Goal: Task Accomplishment & Management: Complete application form

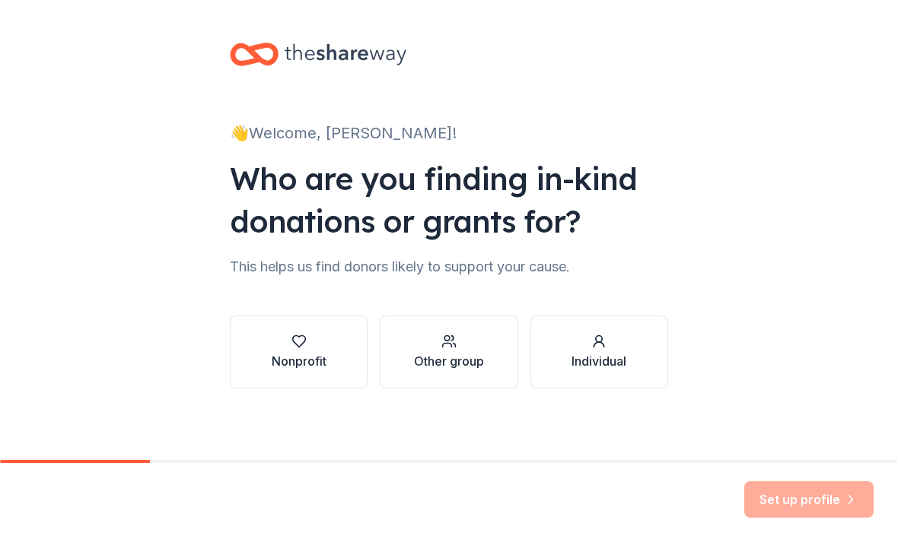
click at [289, 345] on div "button" at bounding box center [299, 341] width 55 height 15
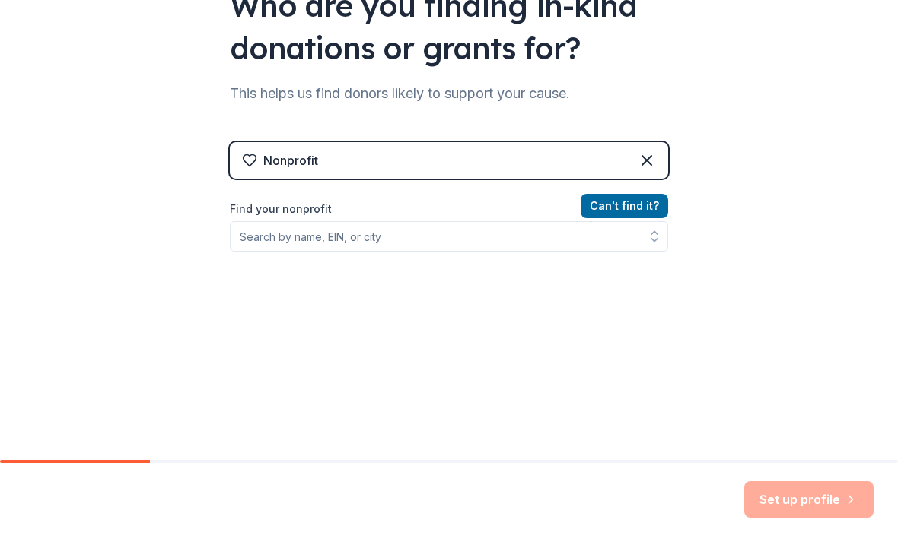
scroll to position [178, 0]
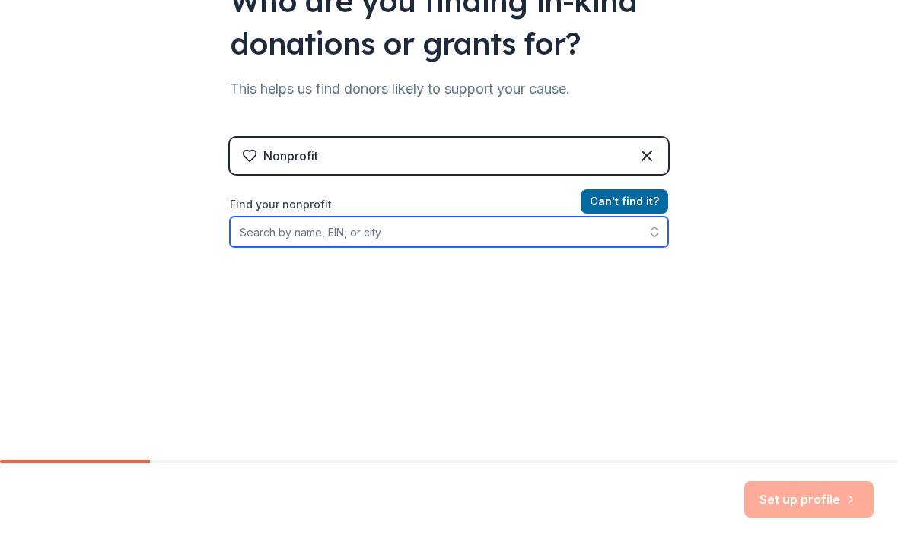
click at [260, 244] on input "Find your nonprofit" at bounding box center [449, 232] width 438 height 30
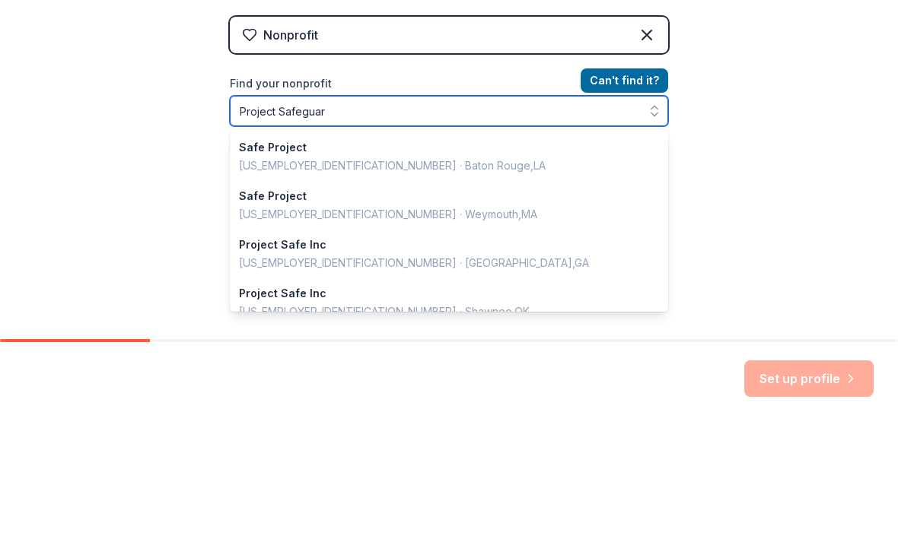
type input "Project Safeguard"
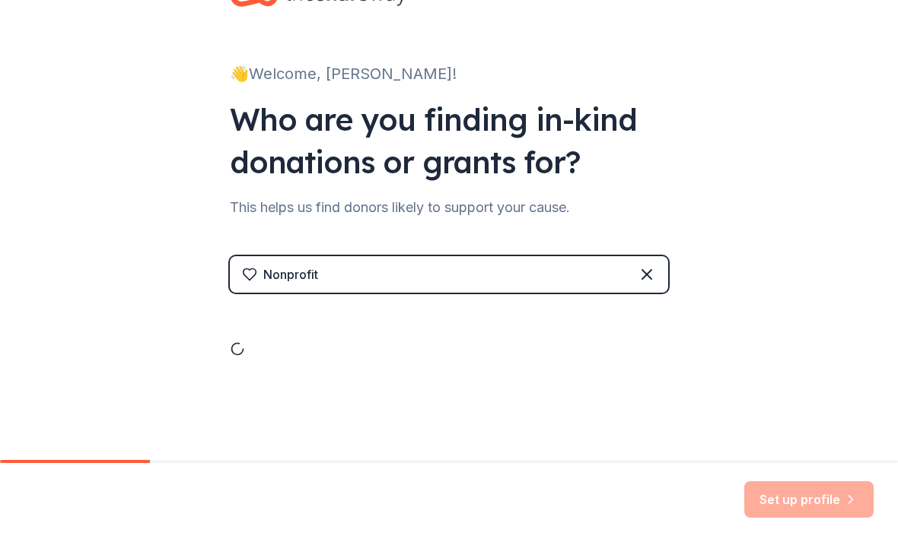
scroll to position [59, 0]
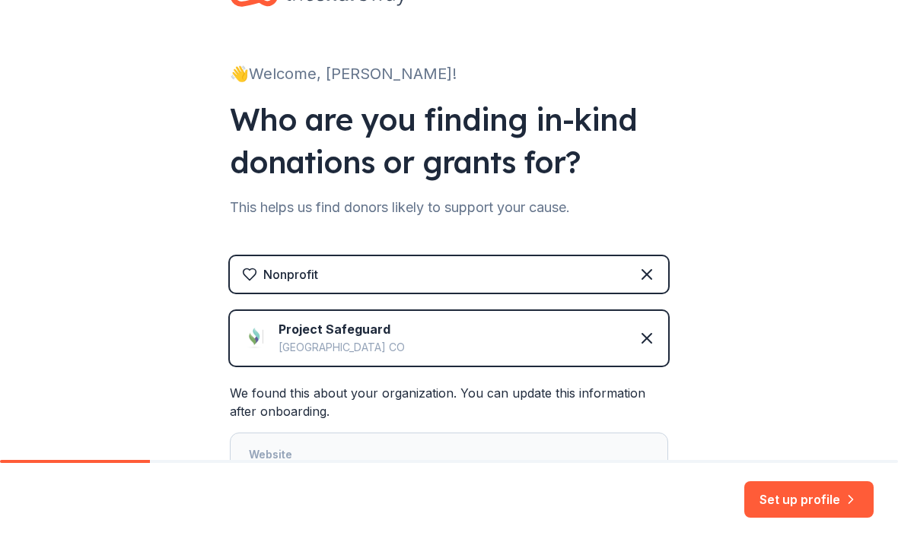
click at [253, 342] on img at bounding box center [254, 338] width 24 height 24
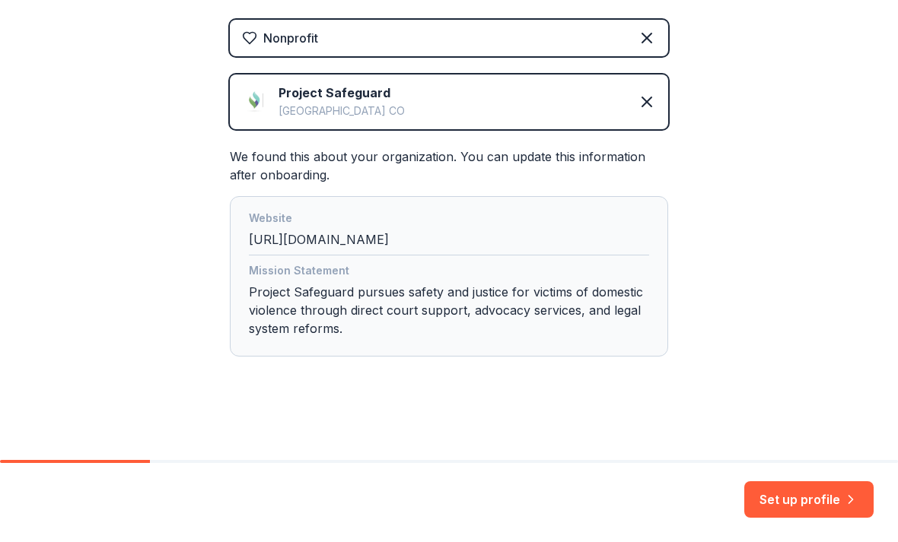
scroll to position [296, 0]
click at [833, 494] on button "Set up profile" at bounding box center [808, 499] width 129 height 37
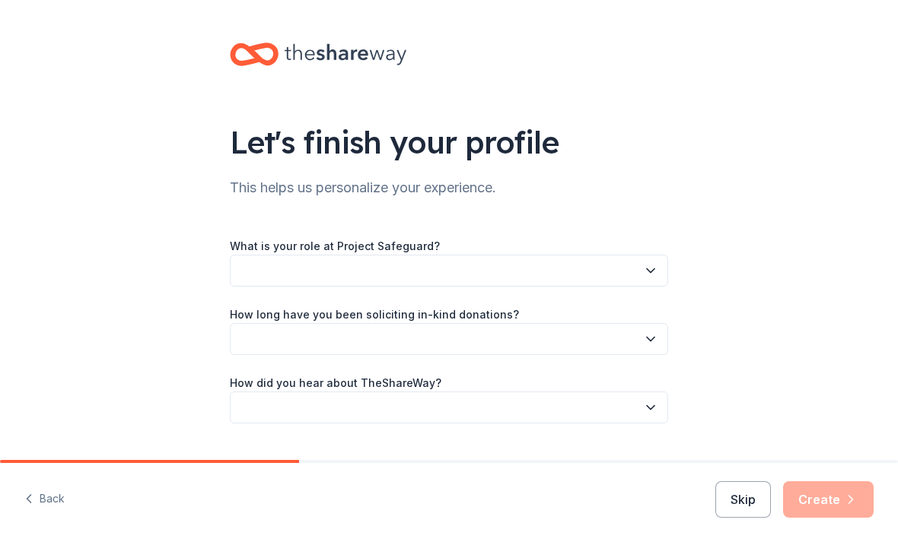
click at [276, 241] on label "What is your role at Project Safeguard?" at bounding box center [335, 246] width 210 height 15
click at [253, 272] on button "button" at bounding box center [449, 271] width 438 height 32
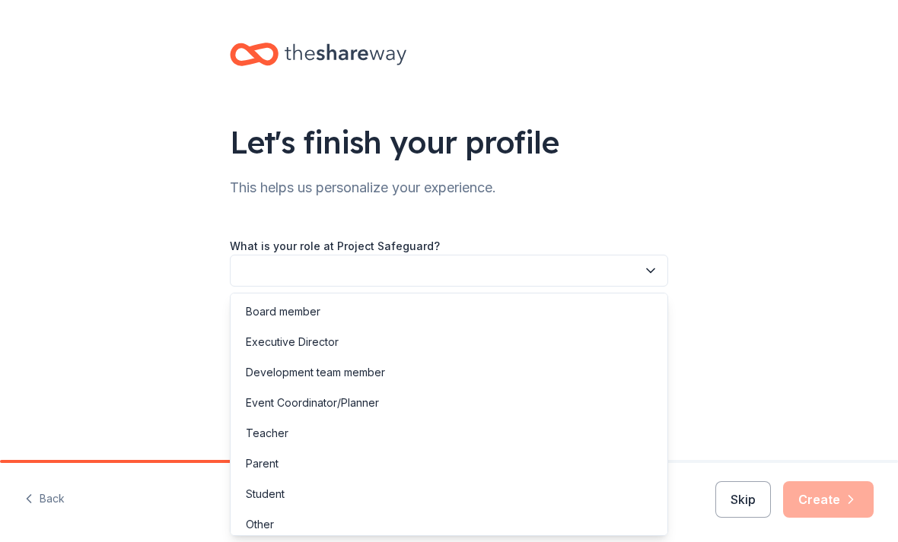
click at [269, 313] on div "Board member" at bounding box center [283, 312] width 75 height 18
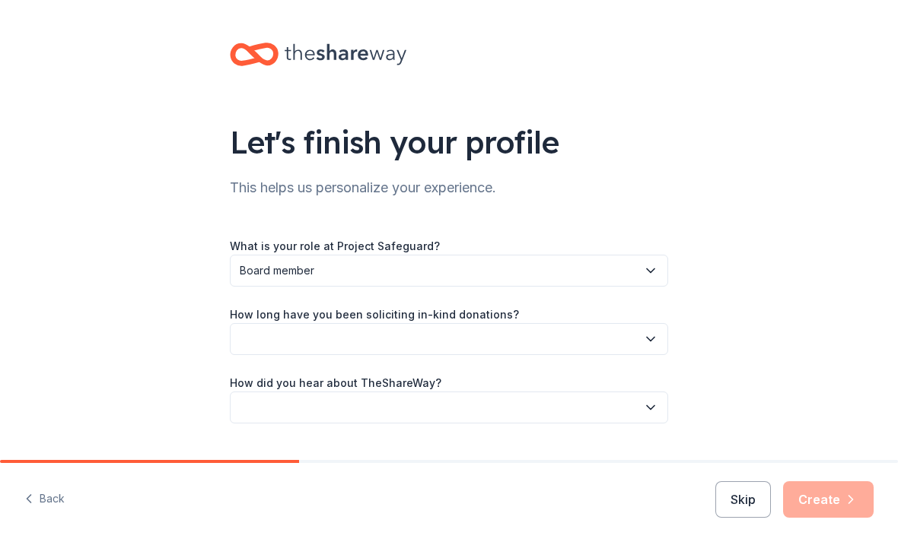
click at [258, 336] on button "button" at bounding box center [449, 339] width 438 height 32
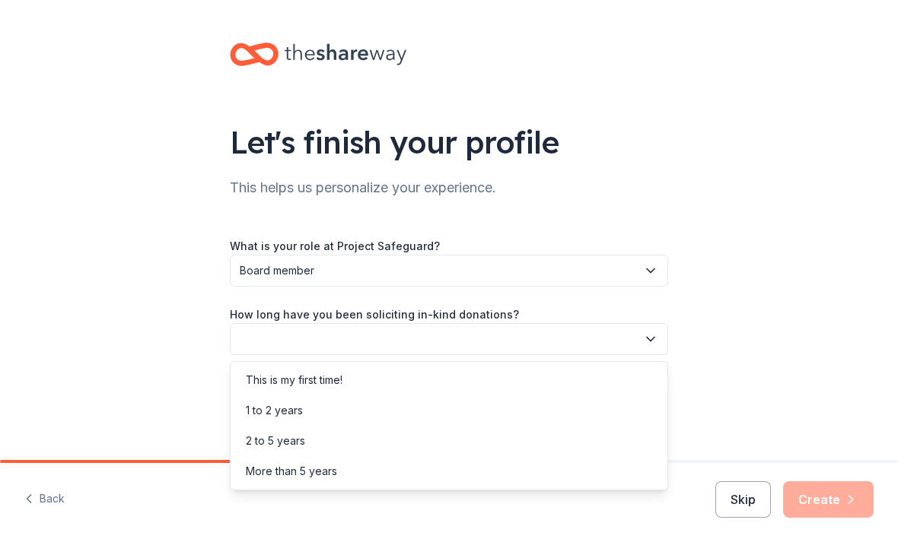
click at [262, 380] on div "This is my first time!" at bounding box center [294, 380] width 97 height 18
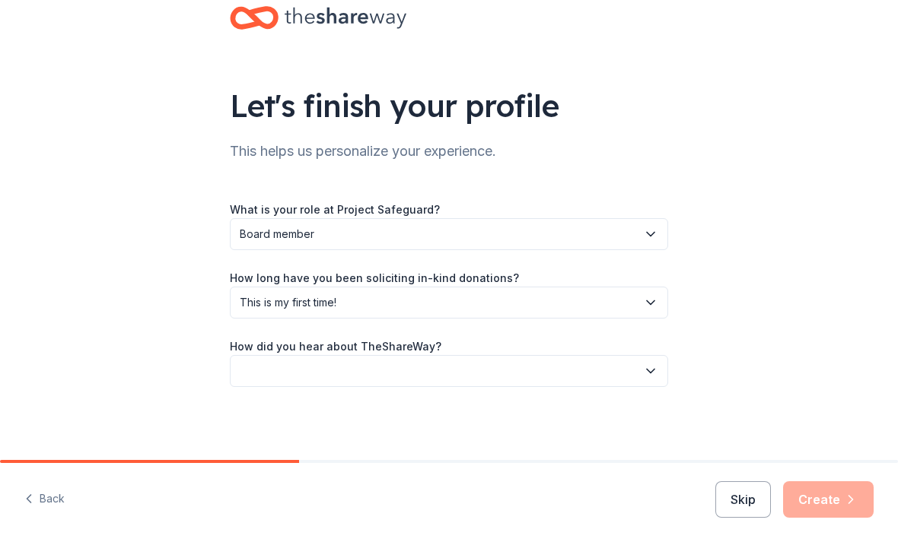
scroll to position [37, 0]
click at [265, 370] on button "button" at bounding box center [449, 371] width 438 height 32
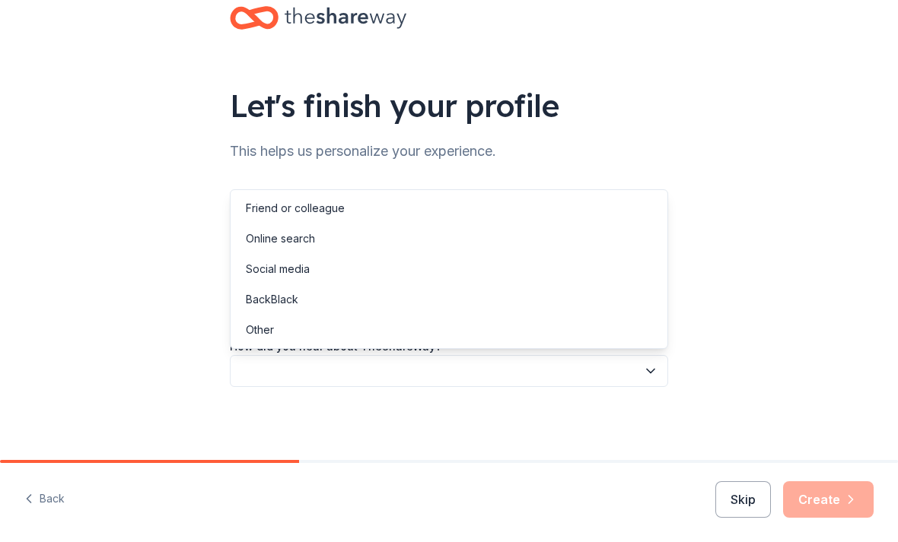
click at [265, 246] on div "Online search" at bounding box center [280, 239] width 69 height 18
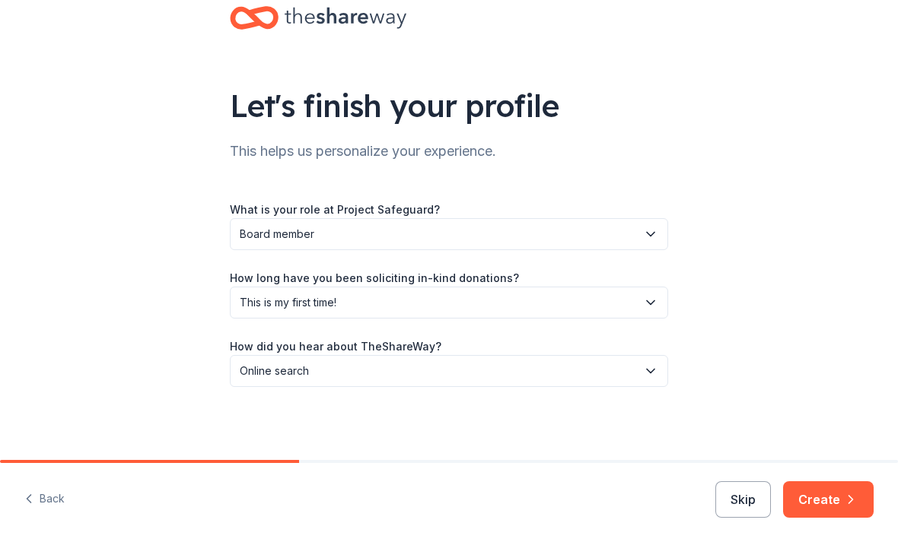
click at [842, 499] on button "Create" at bounding box center [828, 499] width 91 height 37
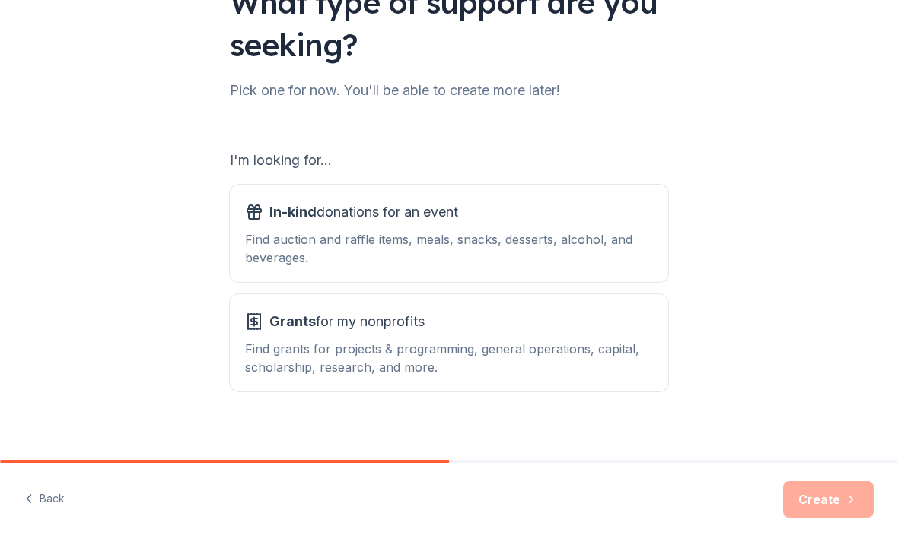
scroll to position [153, 0]
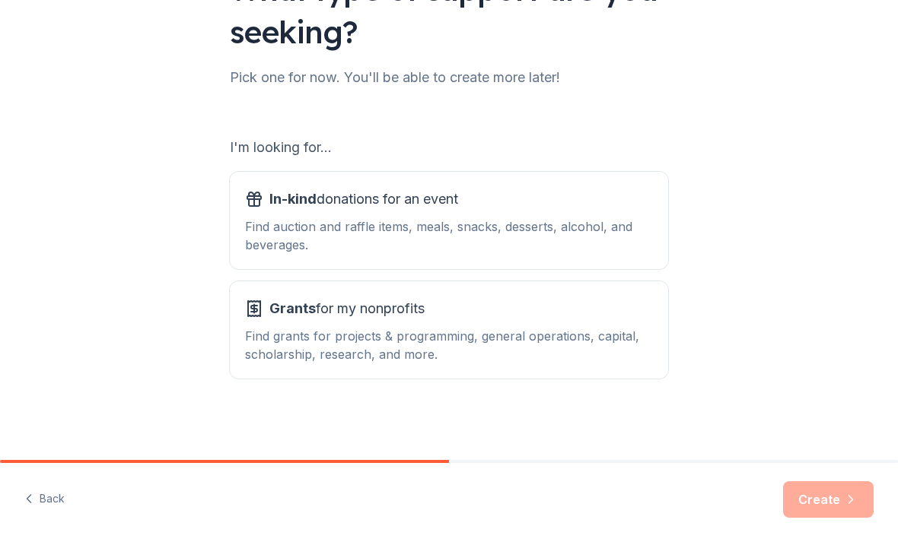
click at [270, 205] on span "In-kind" at bounding box center [292, 199] width 47 height 16
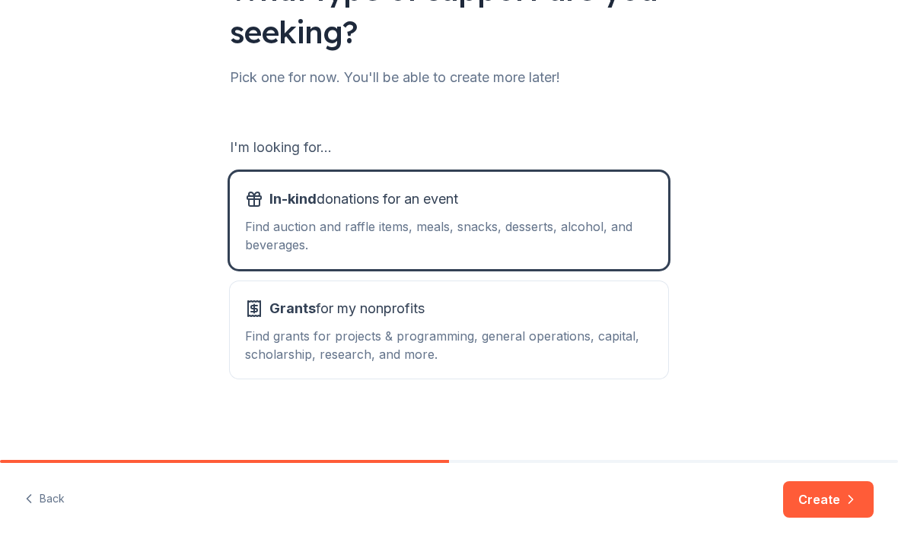
click at [265, 326] on div "Grants for my nonprofits Find grants for projects & programming, general operat…" at bounding box center [449, 330] width 408 height 67
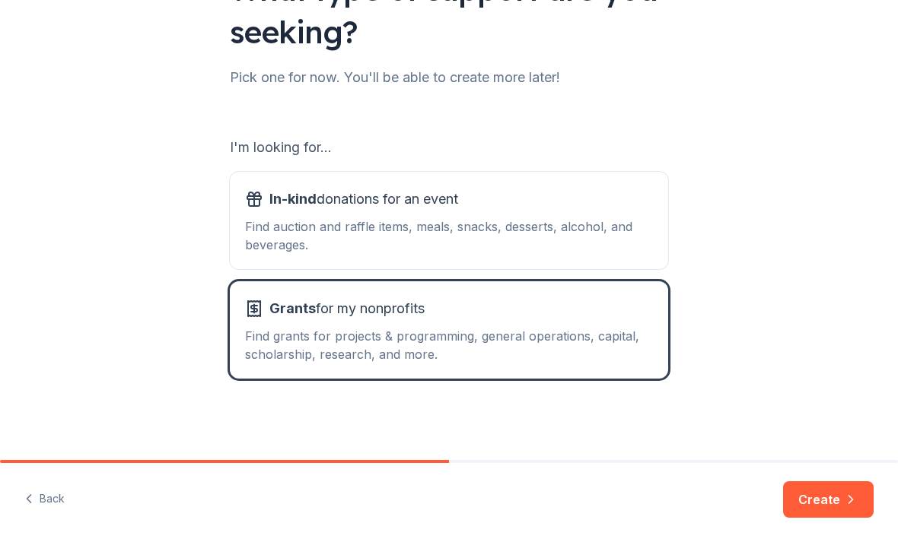
click at [853, 504] on icon "button" at bounding box center [850, 499] width 15 height 15
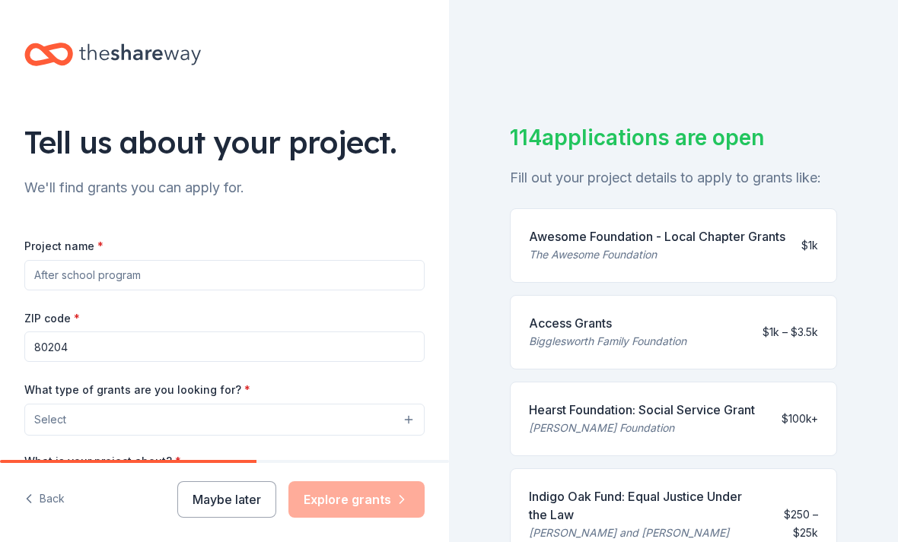
click at [42, 271] on input "Project name *" at bounding box center [224, 275] width 400 height 30
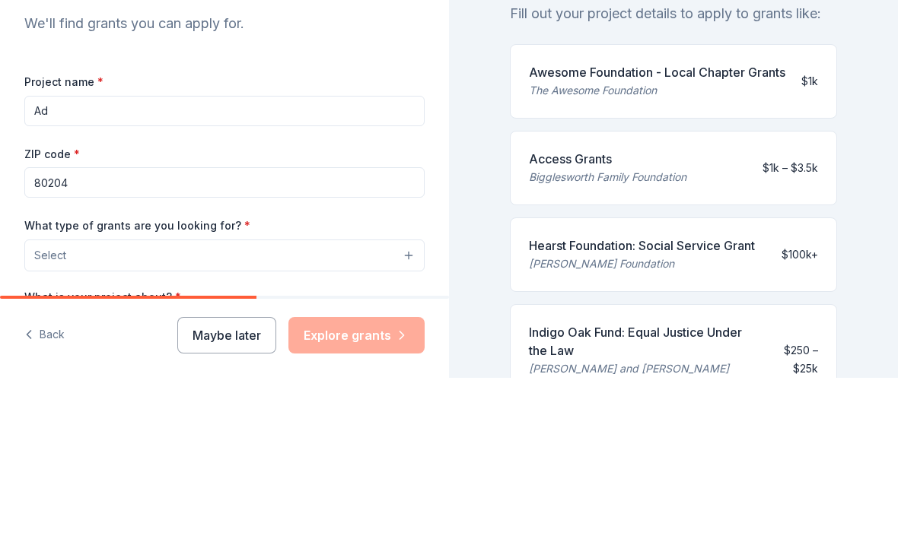
type input "A"
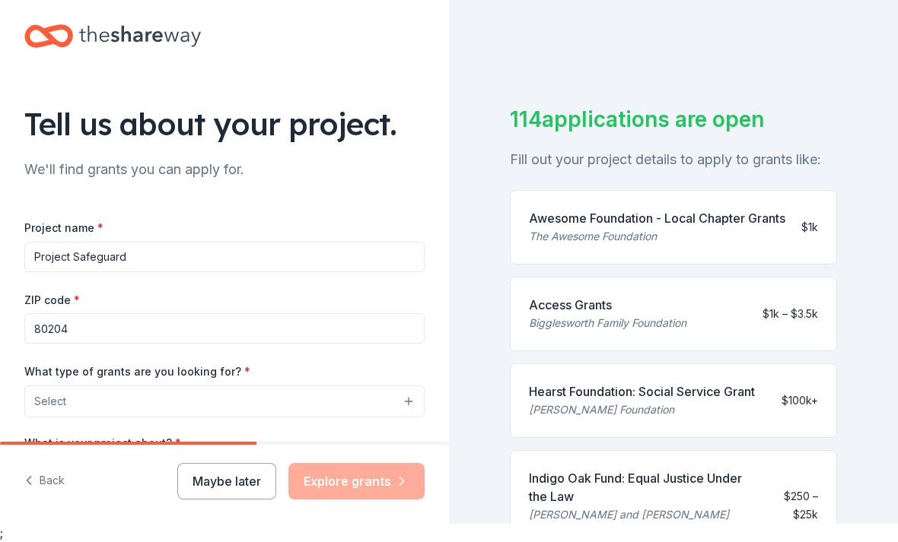
type input "Project Safeguard"
click at [66, 386] on button "Select" at bounding box center [224, 402] width 400 height 32
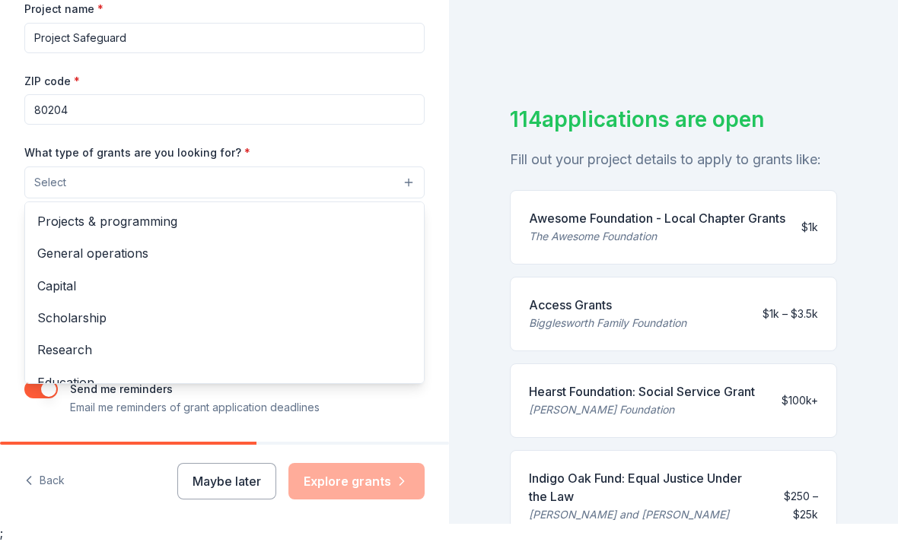
scroll to position [0, 0]
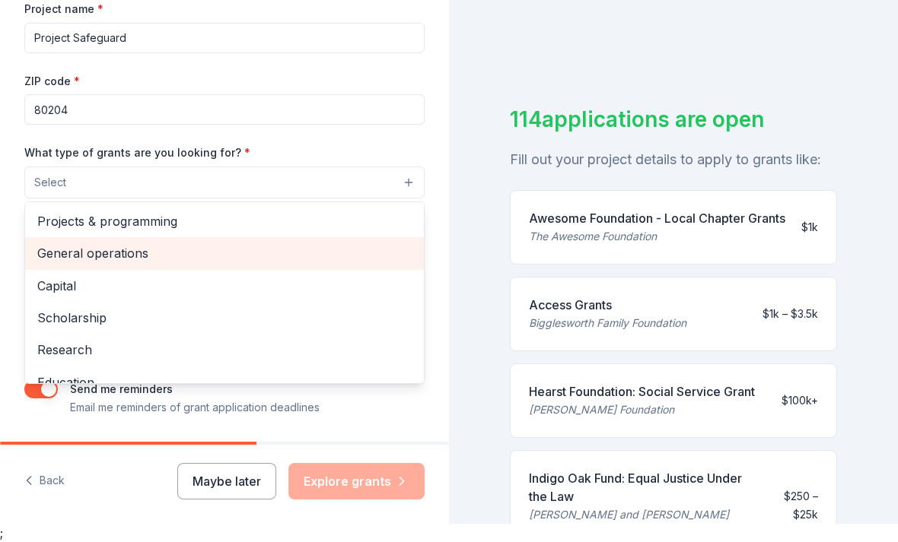
click at [86, 243] on span "General operations" at bounding box center [224, 253] width 374 height 20
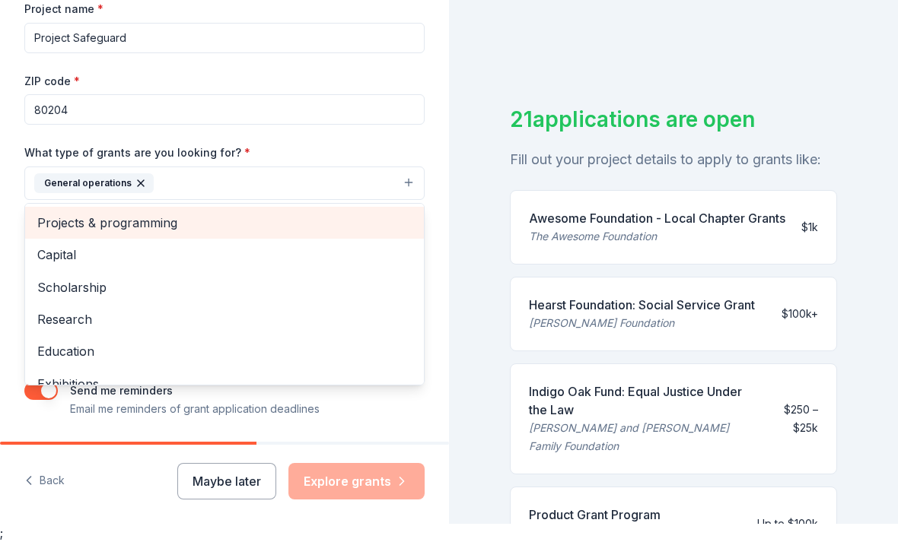
click at [57, 213] on span "Projects & programming" at bounding box center [224, 223] width 374 height 20
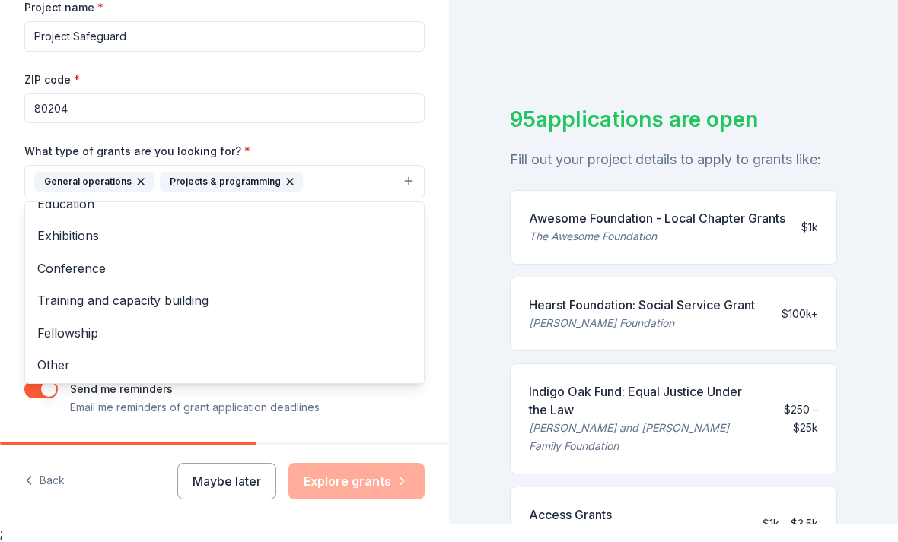
scroll to position [113, 0]
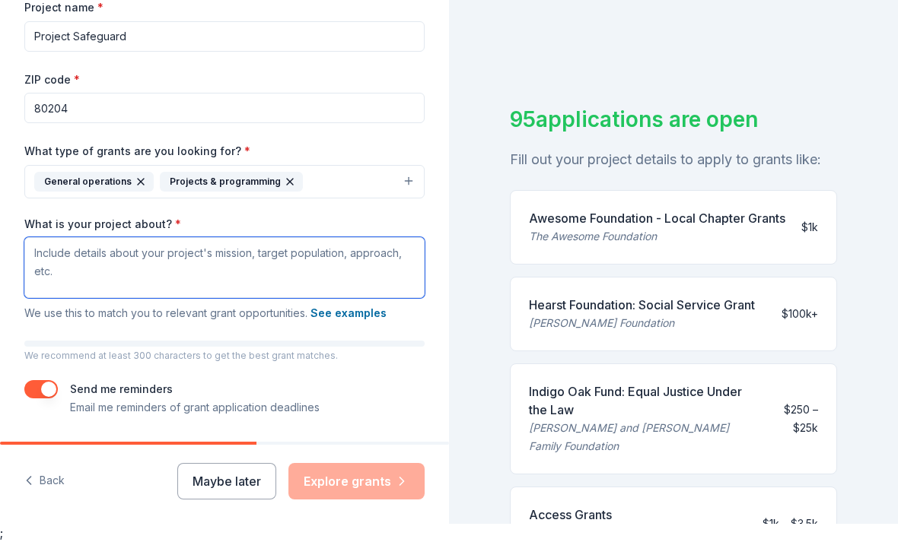
click at [48, 237] on textarea "What is your project about? *" at bounding box center [224, 267] width 400 height 61
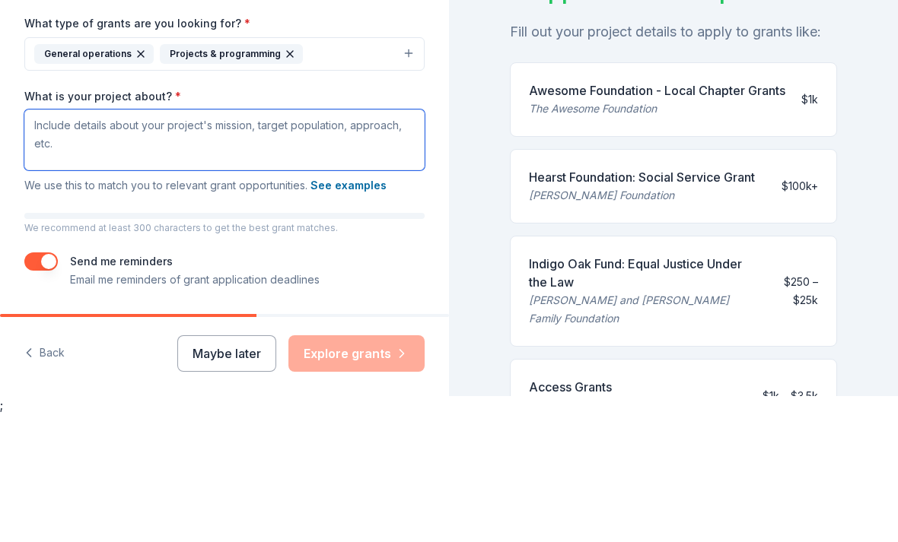
paste textarea "Project Safeguard (PSG), founded in 1981 and incorporated in 1984, is a non-pro…"
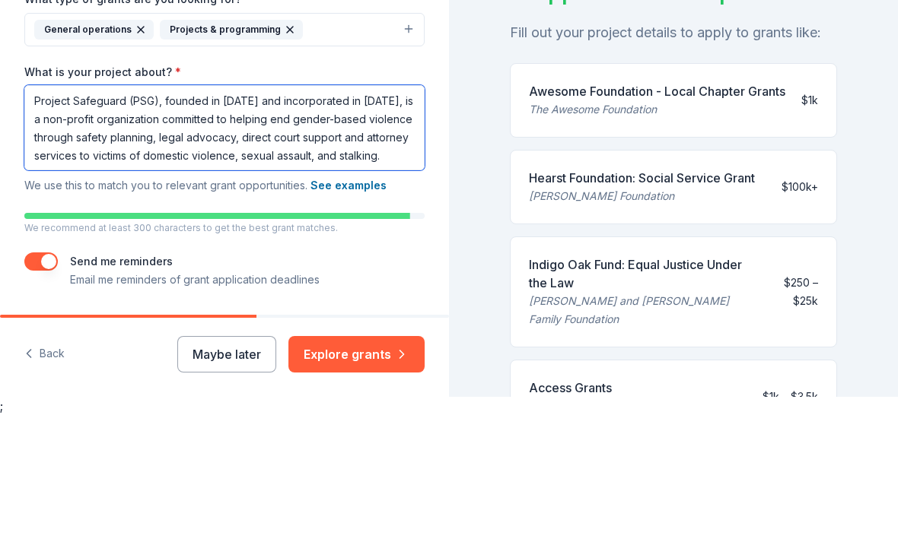
scroll to position [245, 0]
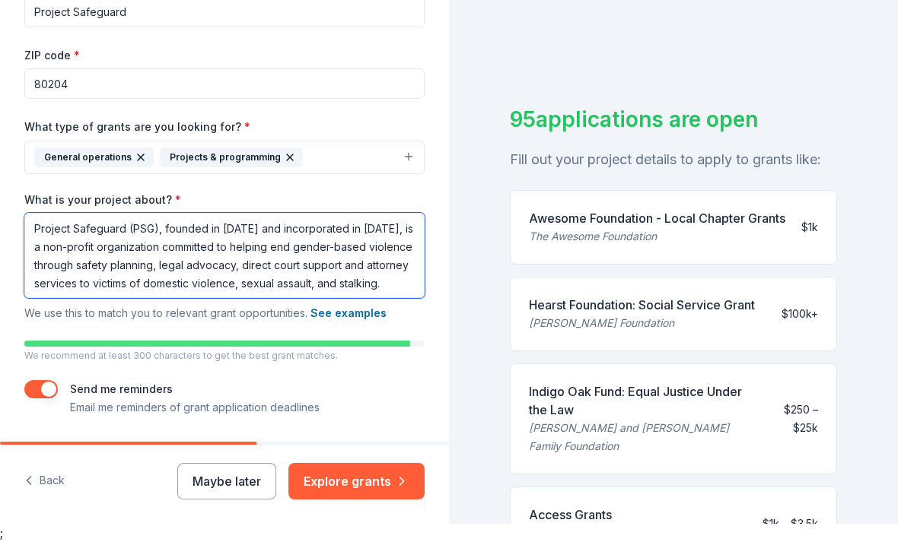
type textarea "Project Safeguard (PSG), founded in 1981 and incorporated in 1984, is a non-pro…"
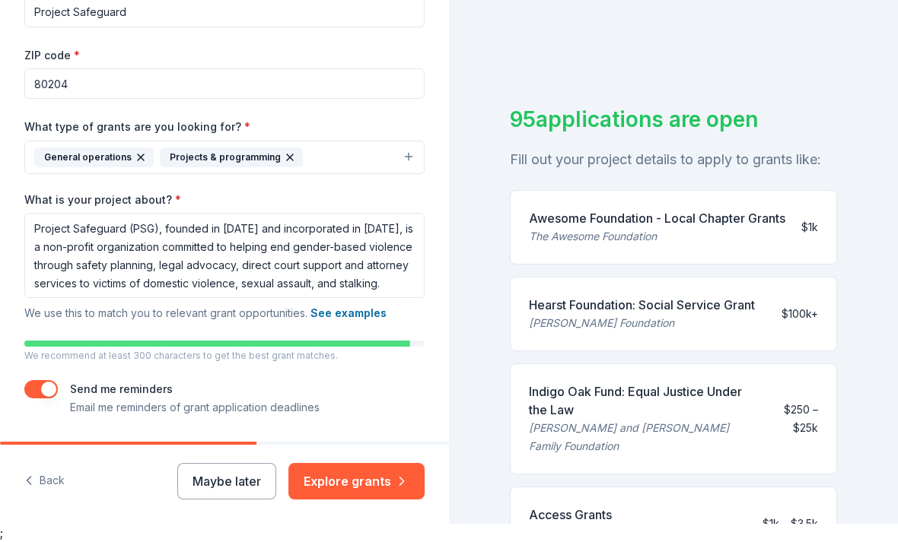
click at [373, 500] on button "Explore grants" at bounding box center [356, 481] width 136 height 37
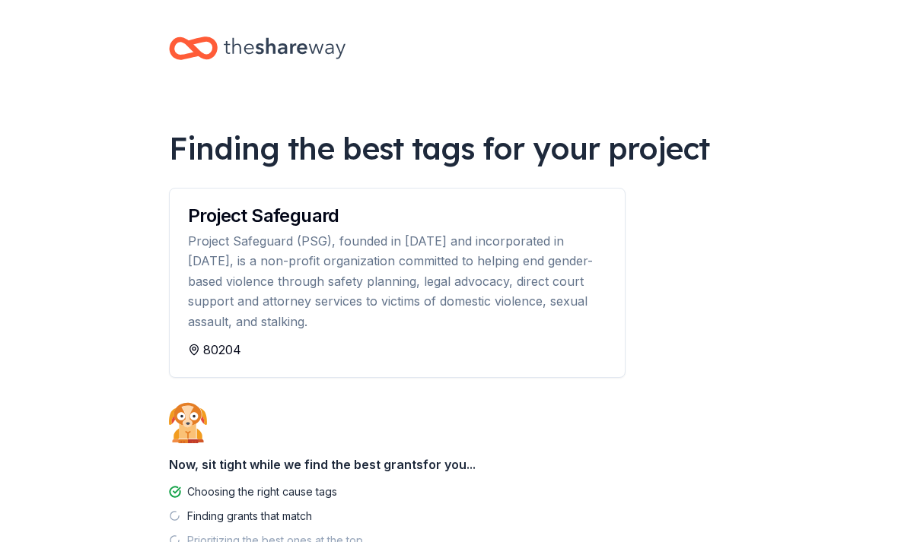
scroll to position [58, 0]
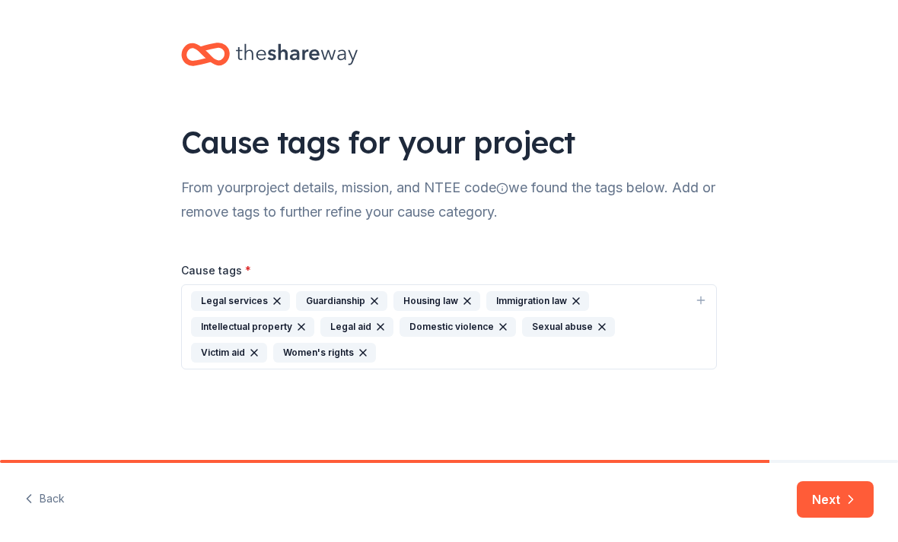
click at [847, 496] on icon "button" at bounding box center [850, 499] width 15 height 15
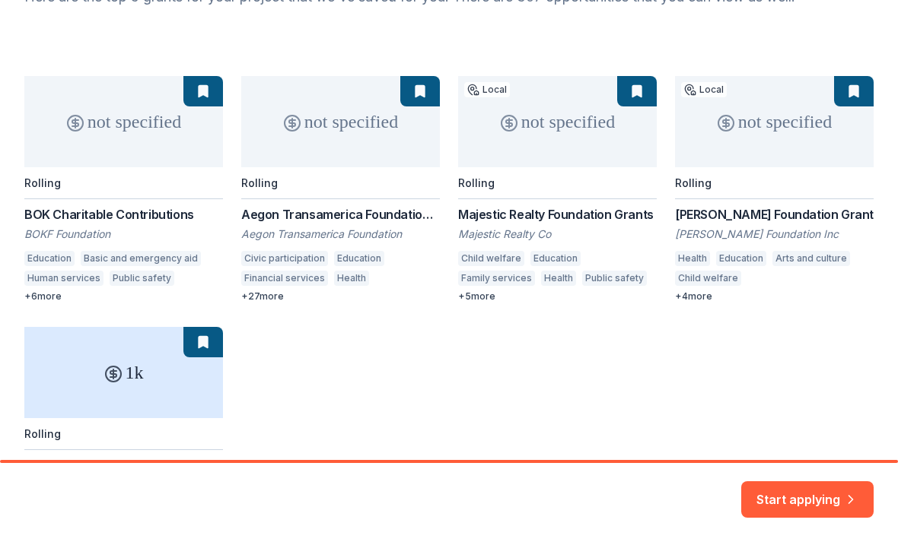
scroll to position [192, 0]
click at [844, 497] on icon "button" at bounding box center [850, 490] width 15 height 15
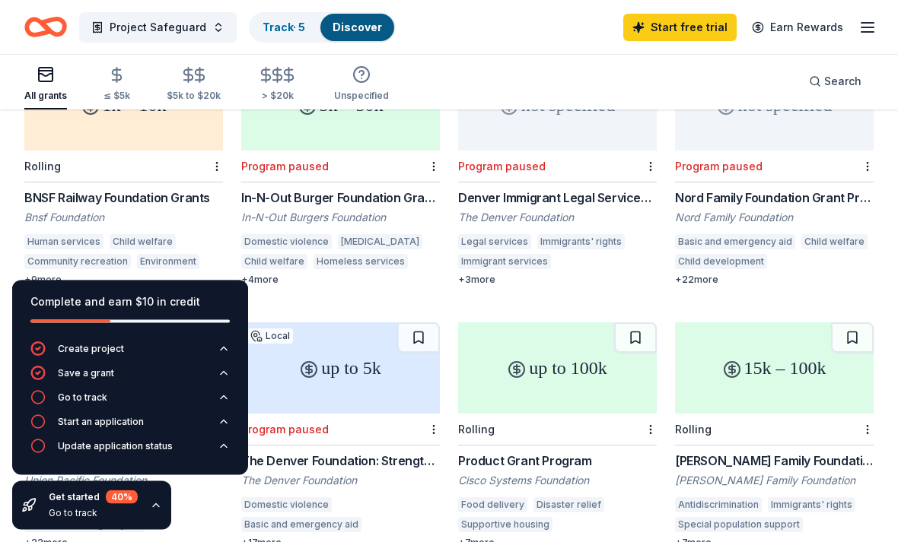
scroll to position [1003, 0]
click at [293, 209] on div "In-N-Out Burgers Foundation" at bounding box center [340, 216] width 199 height 15
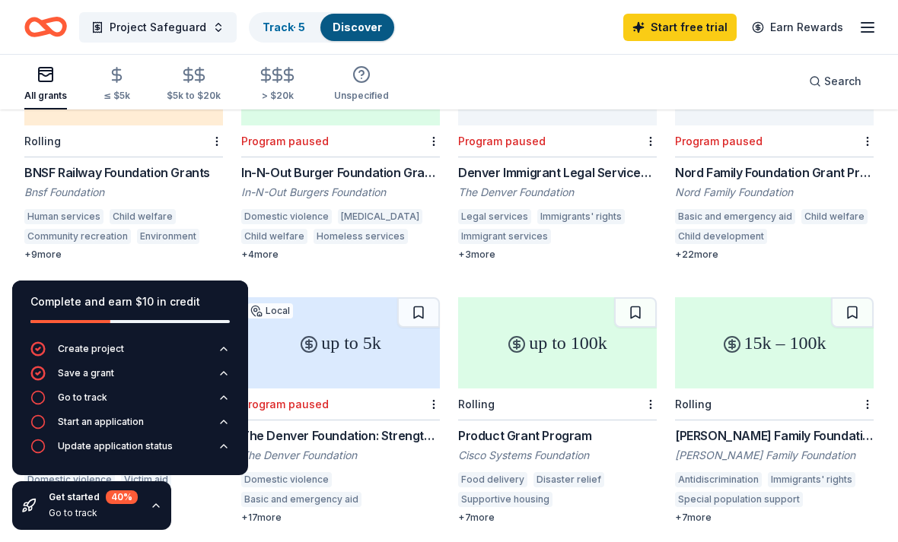
click at [116, 392] on button "Go to track" at bounding box center [129, 402] width 199 height 24
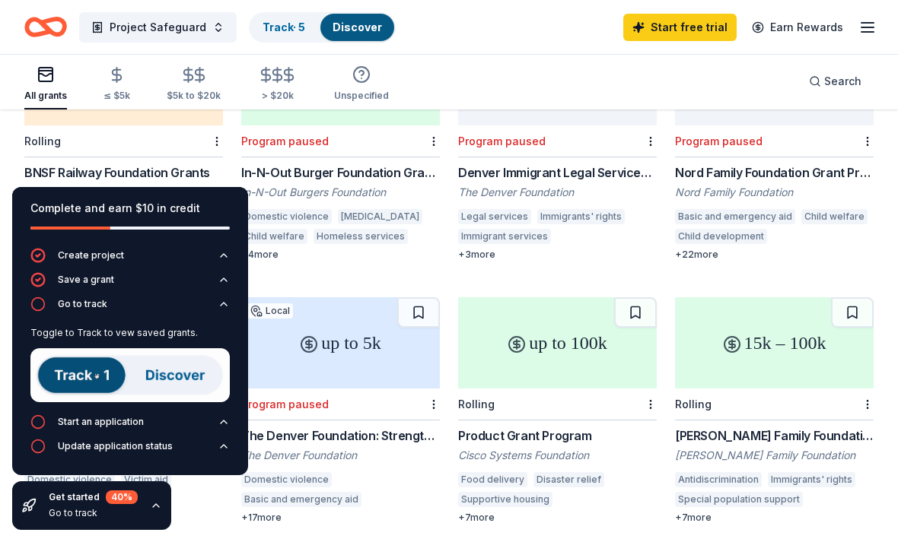
click at [185, 385] on img at bounding box center [129, 375] width 199 height 54
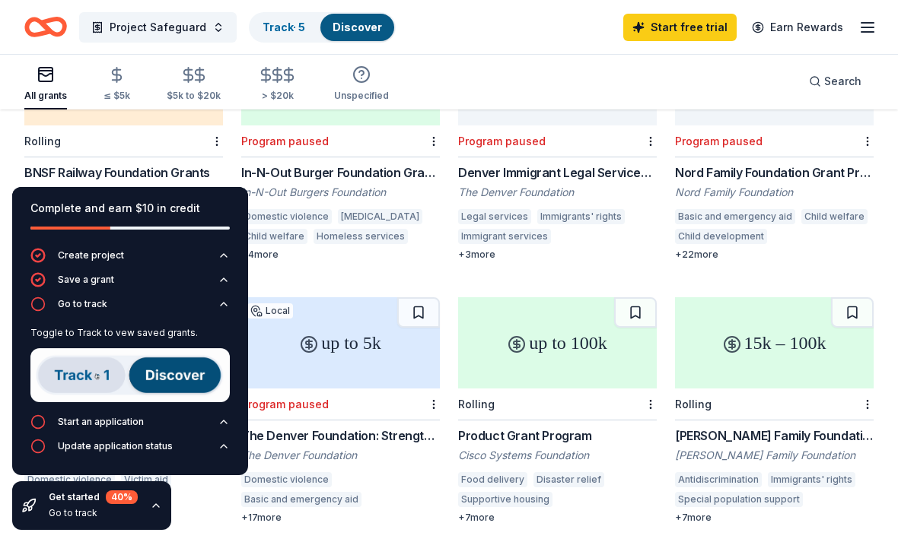
click at [81, 367] on img at bounding box center [129, 375] width 199 height 54
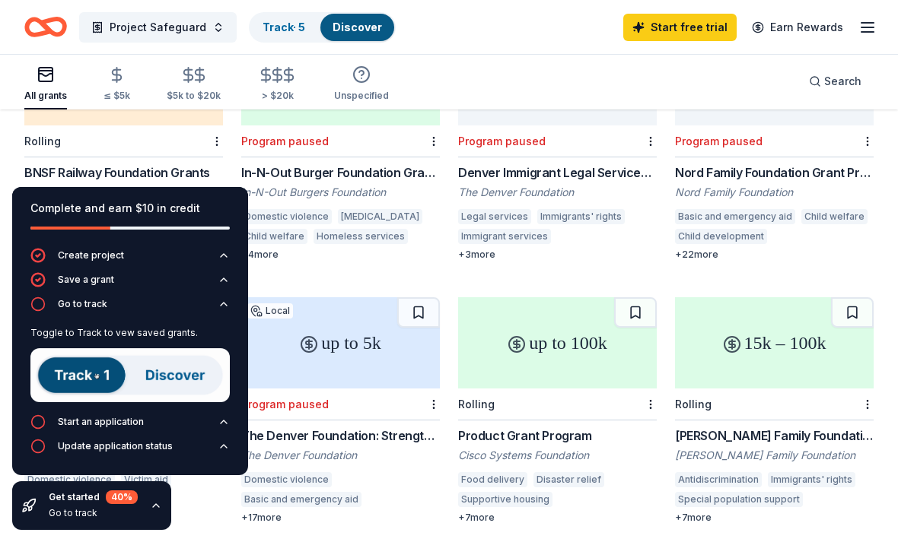
click at [173, 374] on img at bounding box center [129, 375] width 199 height 54
click at [224, 310] on icon "button" at bounding box center [224, 304] width 12 height 12
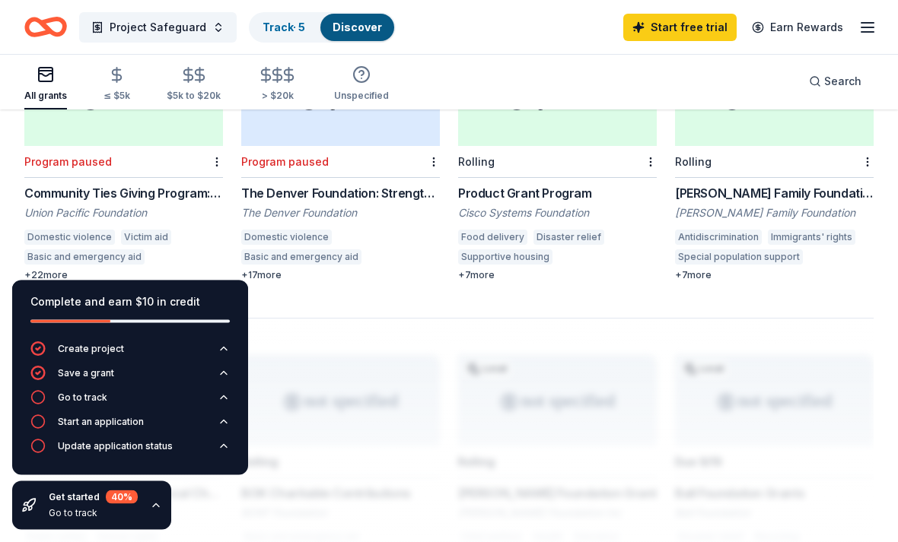
scroll to position [1288, 0]
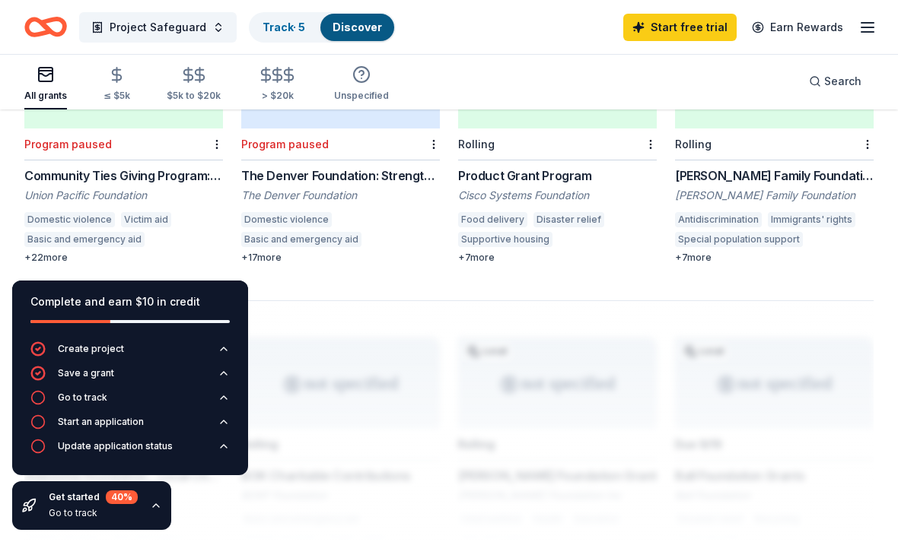
click at [150, 512] on icon "button" at bounding box center [156, 506] width 12 height 12
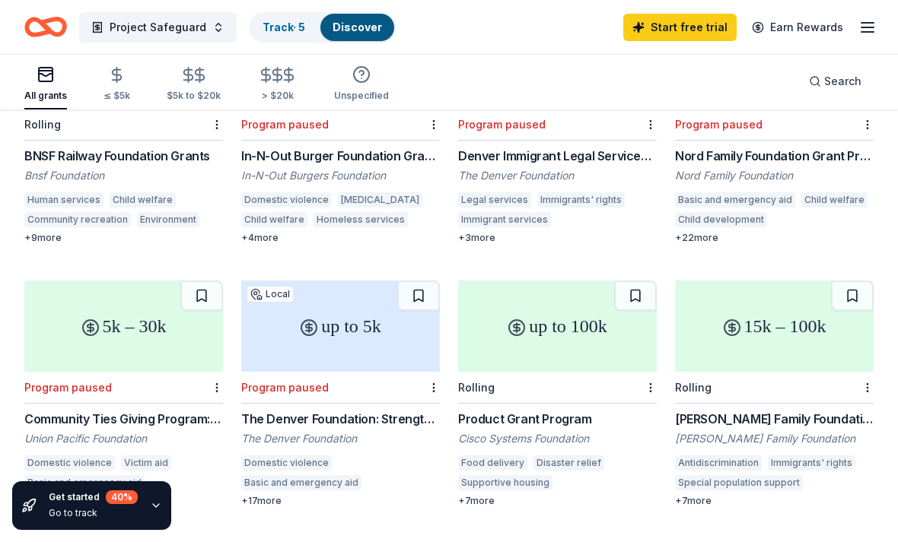
scroll to position [1044, 0]
click at [310, 411] on div "The Denver Foundation: Strengthening Neighborhoods Grants" at bounding box center [340, 420] width 199 height 18
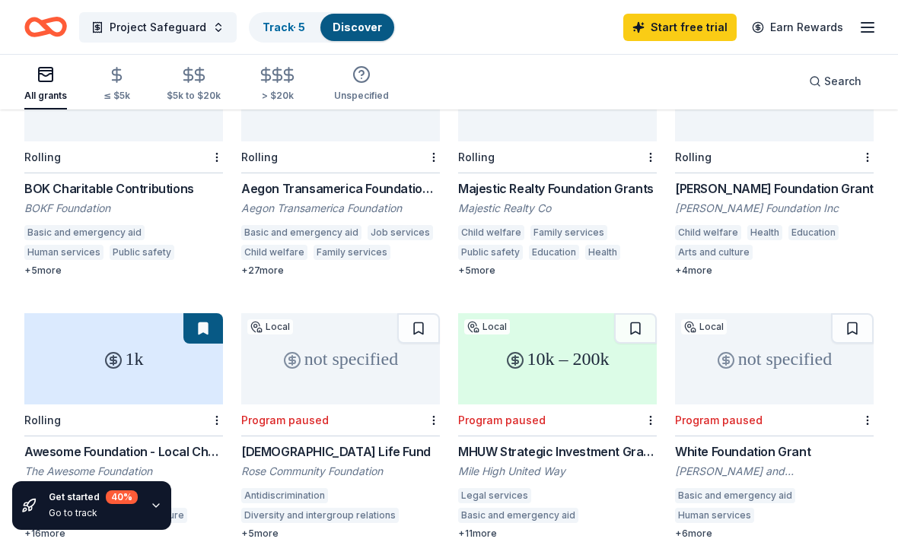
scroll to position [224, 0]
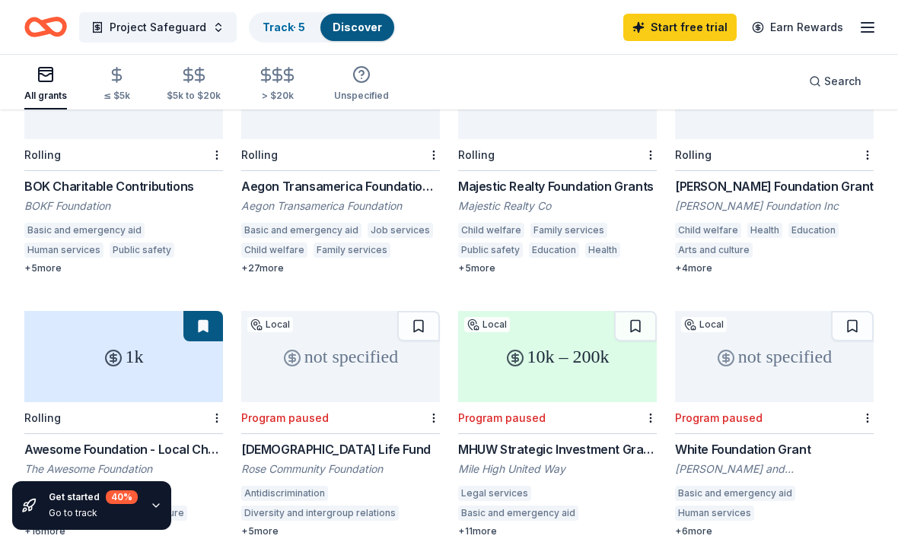
click at [64, 408] on div "Rolling" at bounding box center [123, 418] width 199 height 32
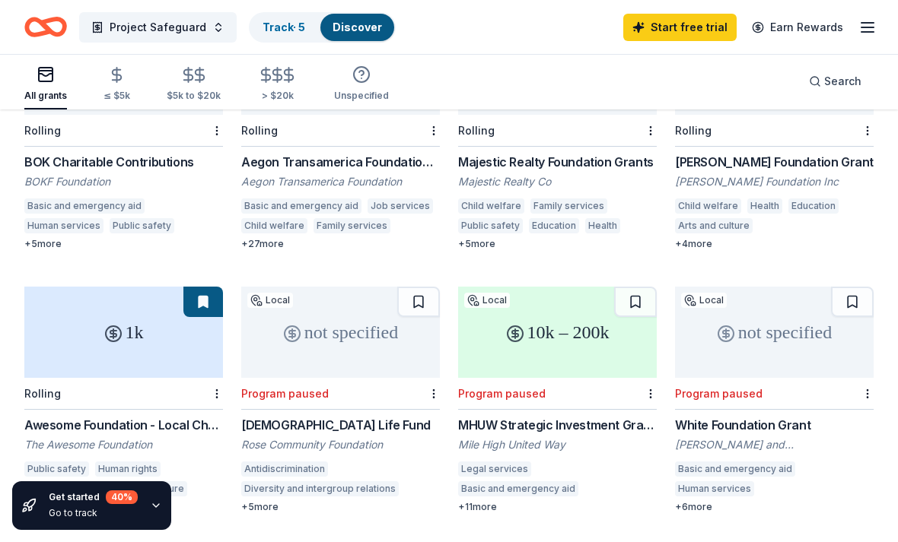
click at [837, 341] on div "not specified" at bounding box center [774, 332] width 199 height 91
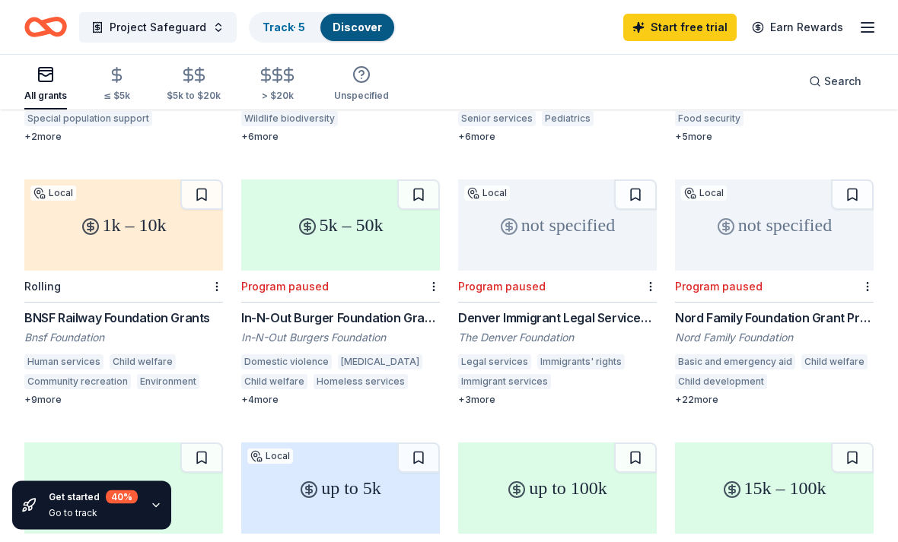
scroll to position [885, 0]
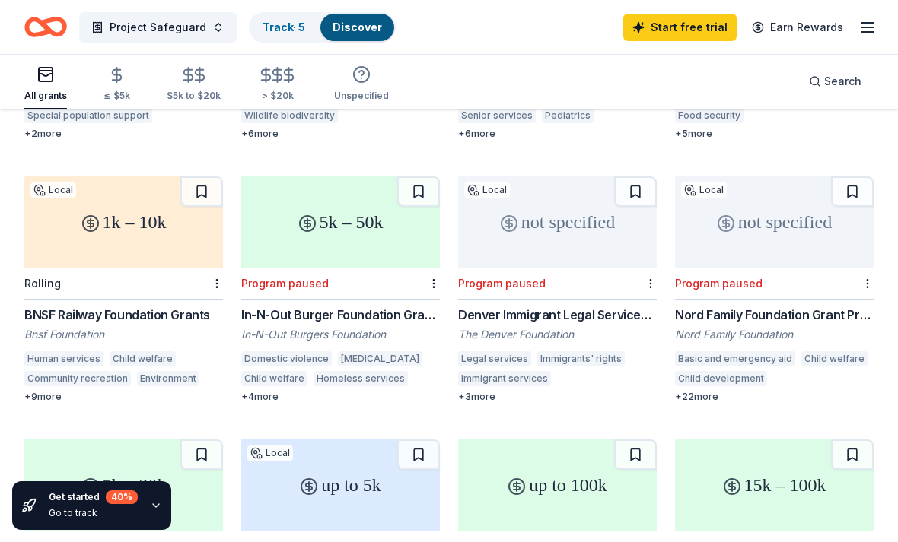
click at [84, 306] on div "BNSF Railway Foundation Grants" at bounding box center [123, 315] width 199 height 18
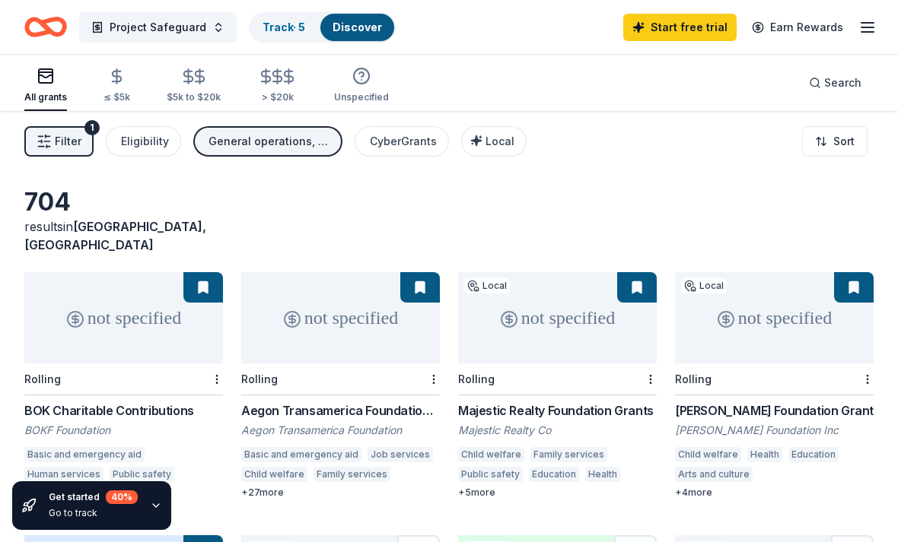
scroll to position [1, 0]
click at [45, 370] on div "Rolling" at bounding box center [123, 379] width 199 height 32
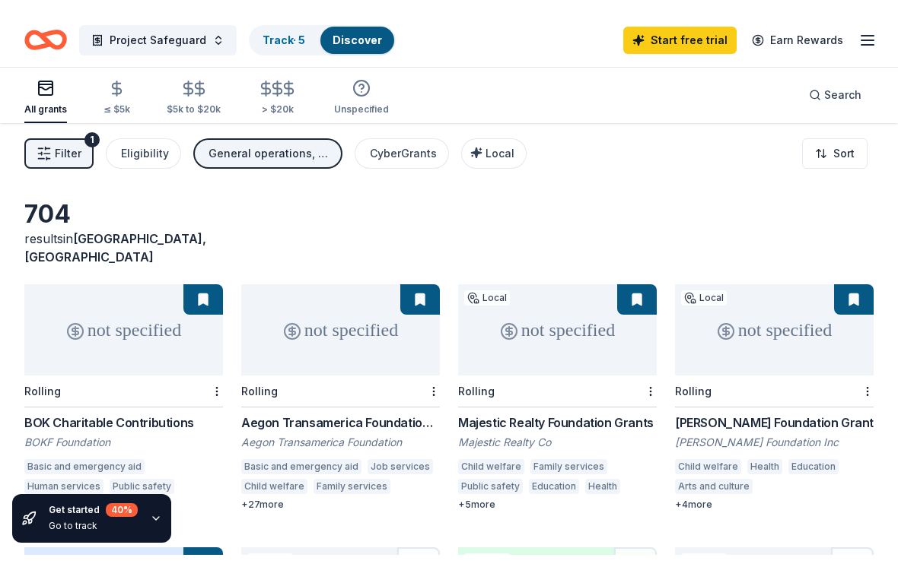
scroll to position [25, 0]
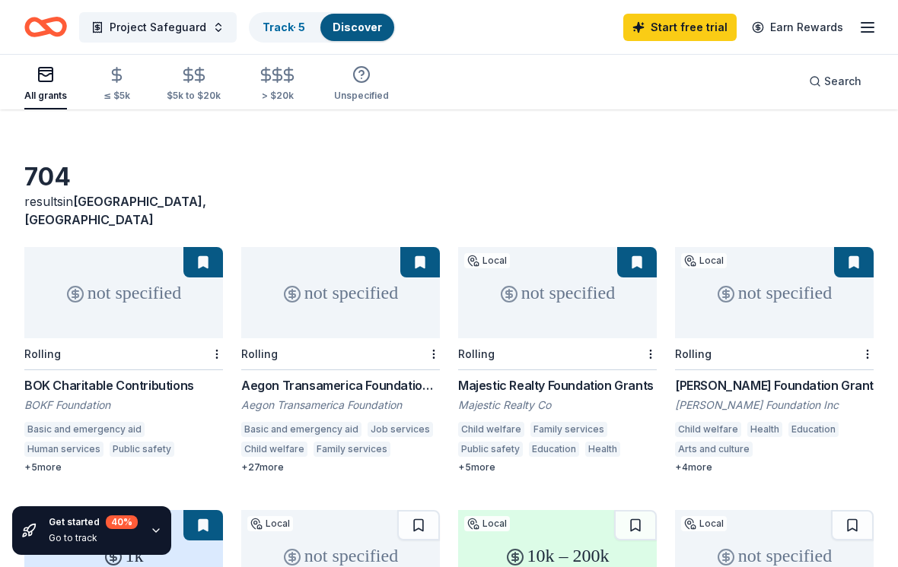
click at [875, 18] on icon "button" at bounding box center [867, 27] width 18 height 18
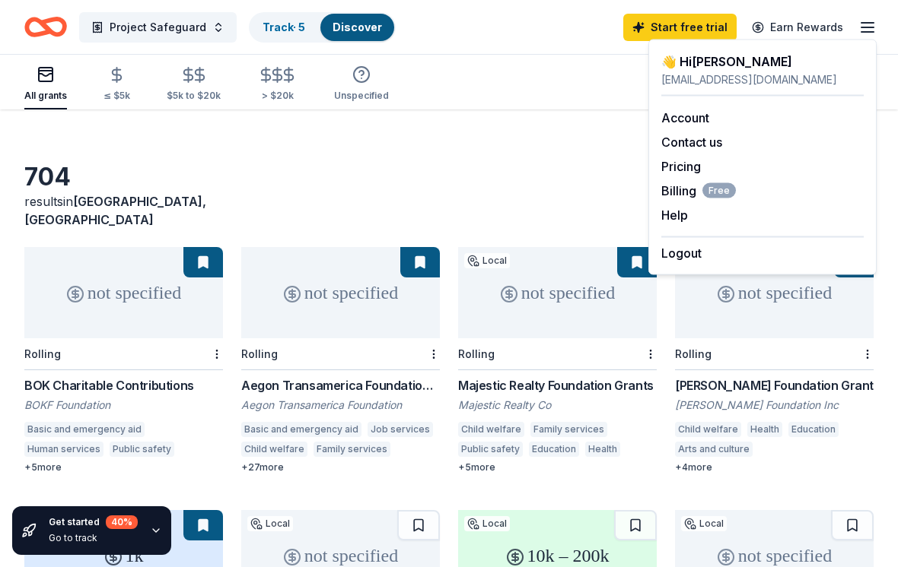
click at [697, 113] on link "Account" at bounding box center [685, 117] width 48 height 15
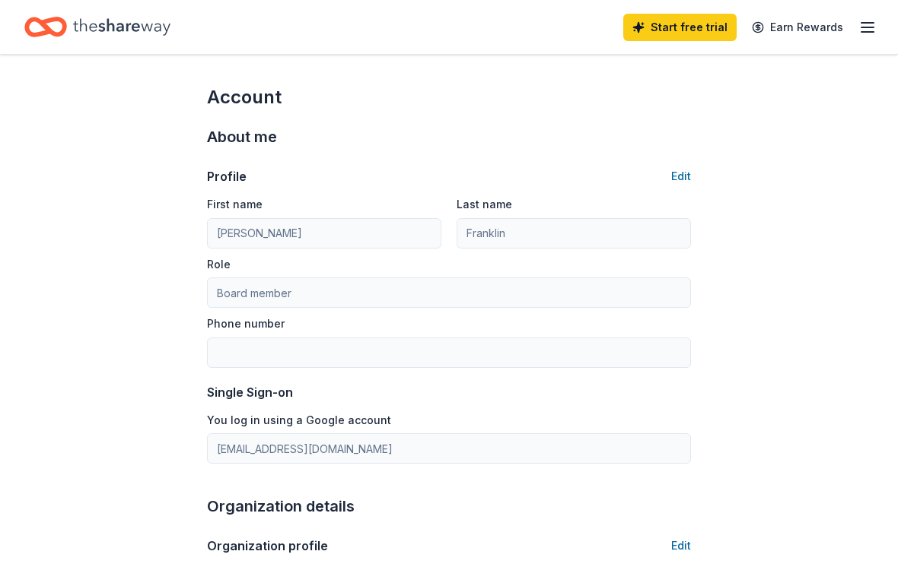
click at [881, 20] on div "Start free trial Earn Rewards" at bounding box center [449, 27] width 898 height 54
click at [862, 26] on icon "button" at bounding box center [867, 27] width 18 height 18
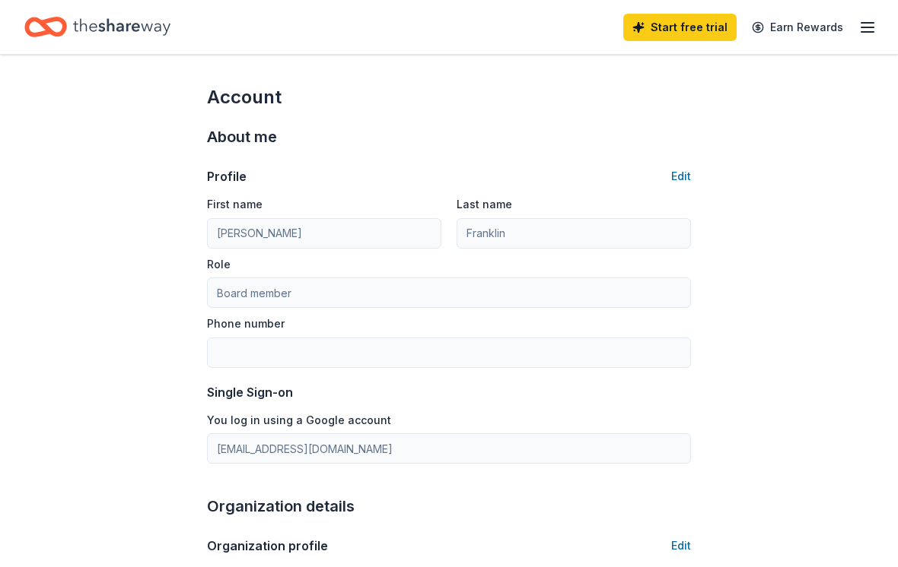
click at [683, 173] on button "Edit" at bounding box center [681, 176] width 20 height 18
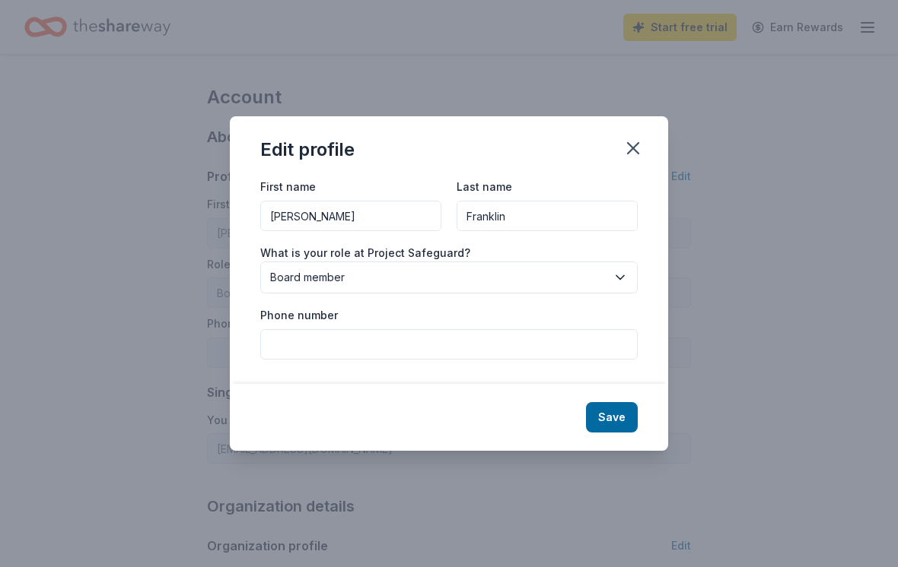
click at [643, 148] on button "button" at bounding box center [632, 148] width 33 height 33
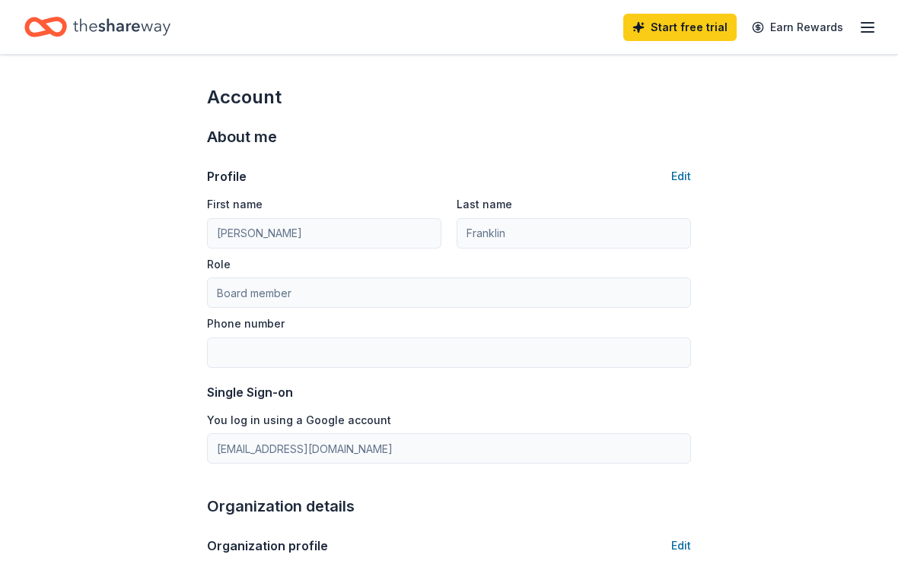
click at [111, 25] on icon "Home" at bounding box center [121, 26] width 97 height 31
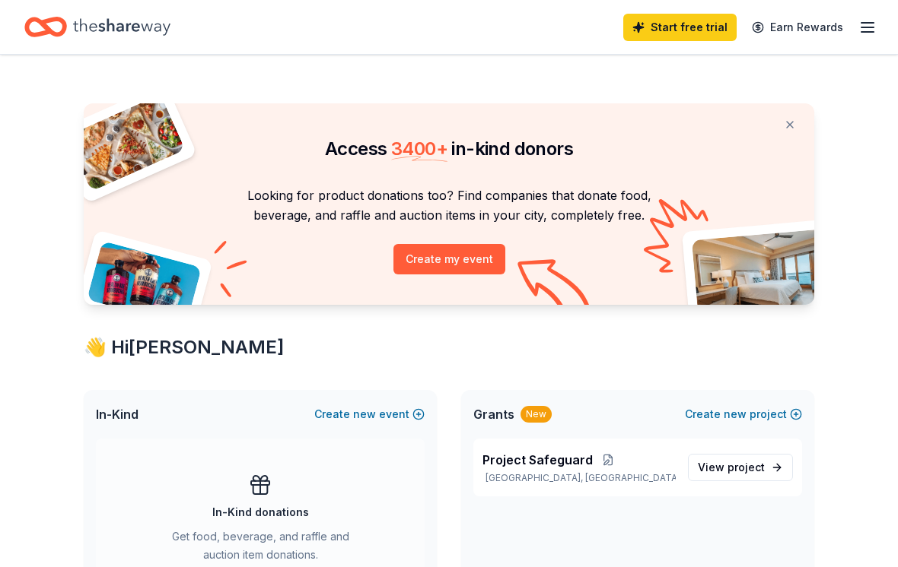
click at [872, 24] on icon "button" at bounding box center [867, 27] width 18 height 18
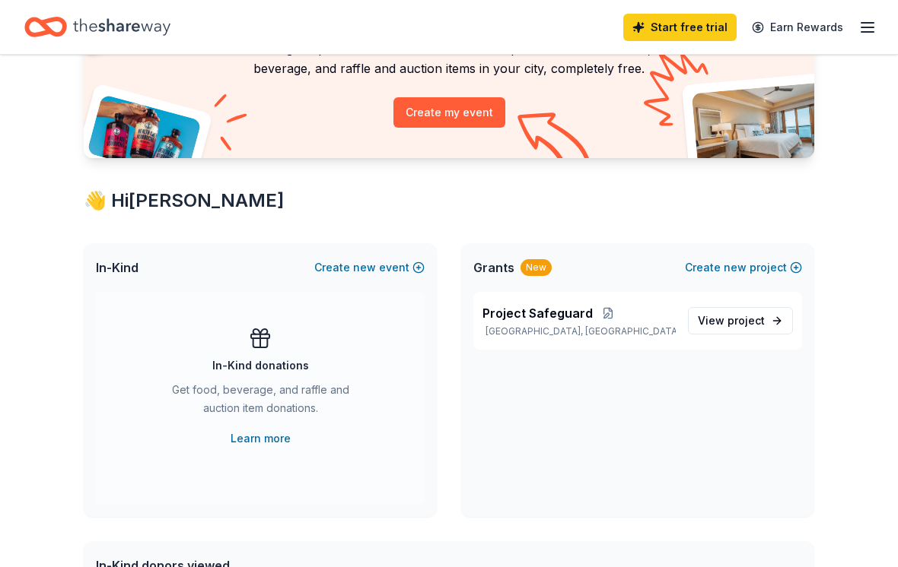
scroll to position [173, 0]
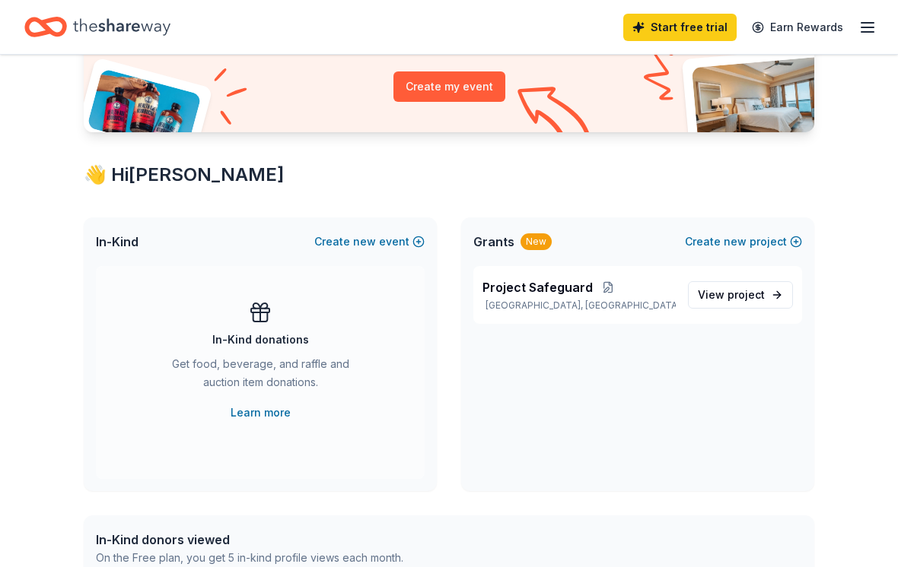
click at [259, 412] on link "Learn more" at bounding box center [260, 413] width 60 height 18
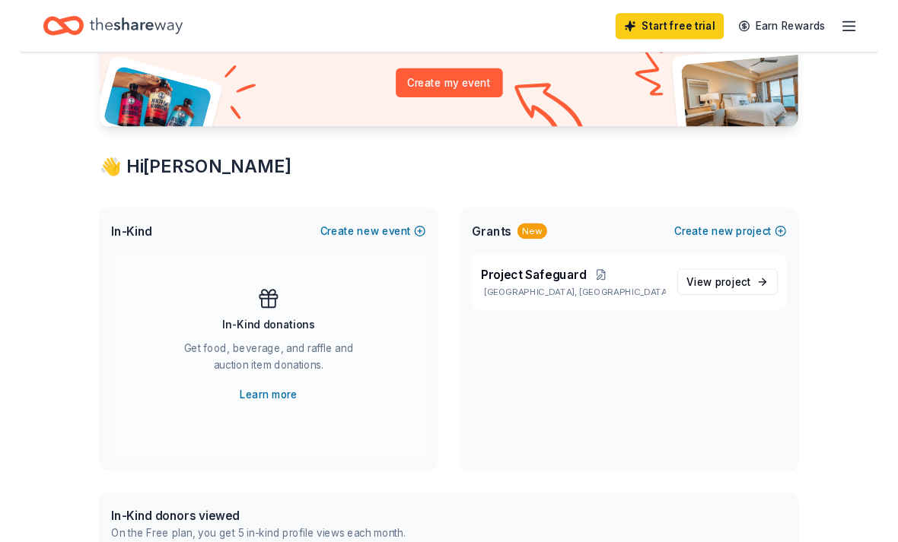
scroll to position [172, 0]
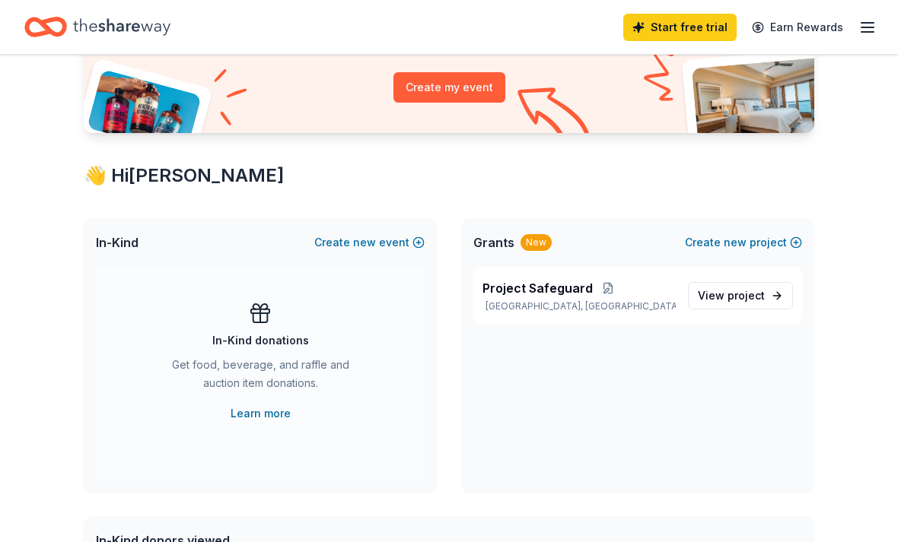
click at [869, 23] on line "button" at bounding box center [867, 23] width 12 height 0
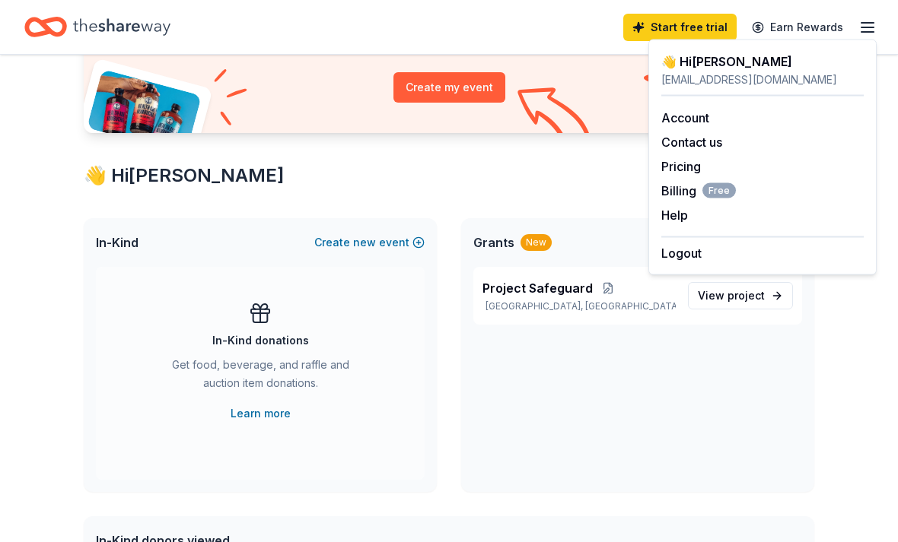
click at [758, 398] on div "Project Safeguard Denver, CO View project" at bounding box center [637, 379] width 353 height 225
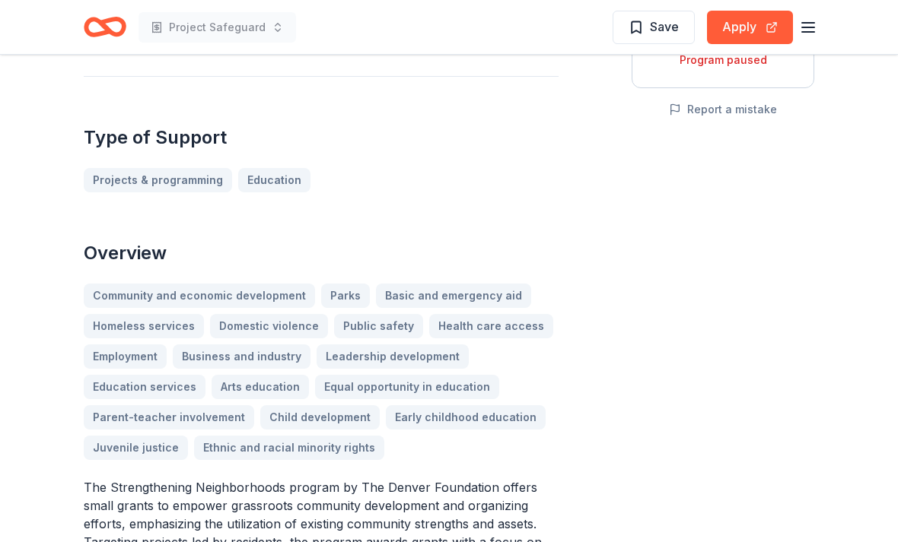
scroll to position [300, 0]
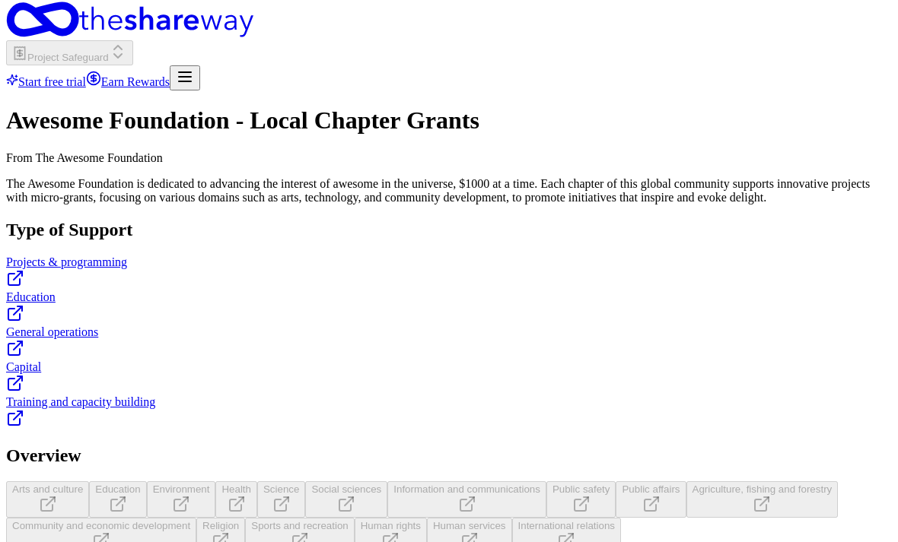
scroll to position [11, 0]
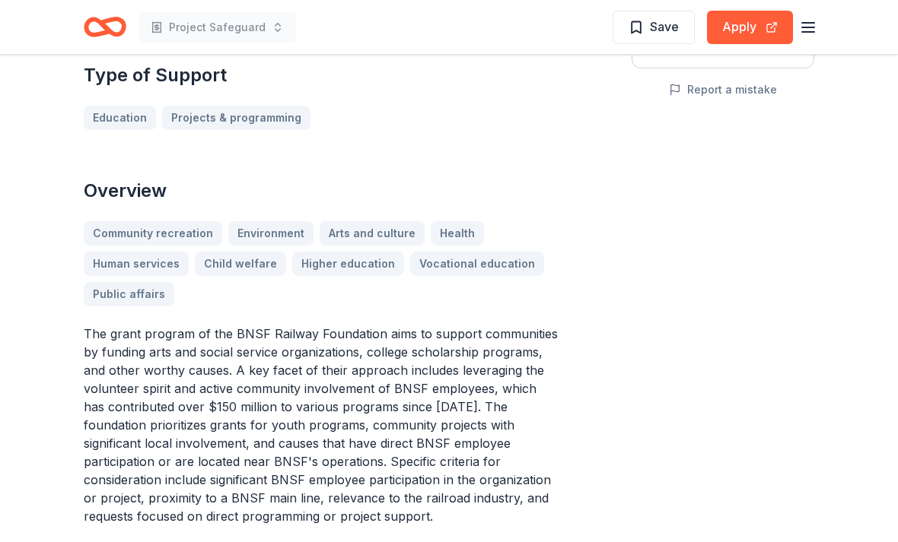
scroll to position [390, 0]
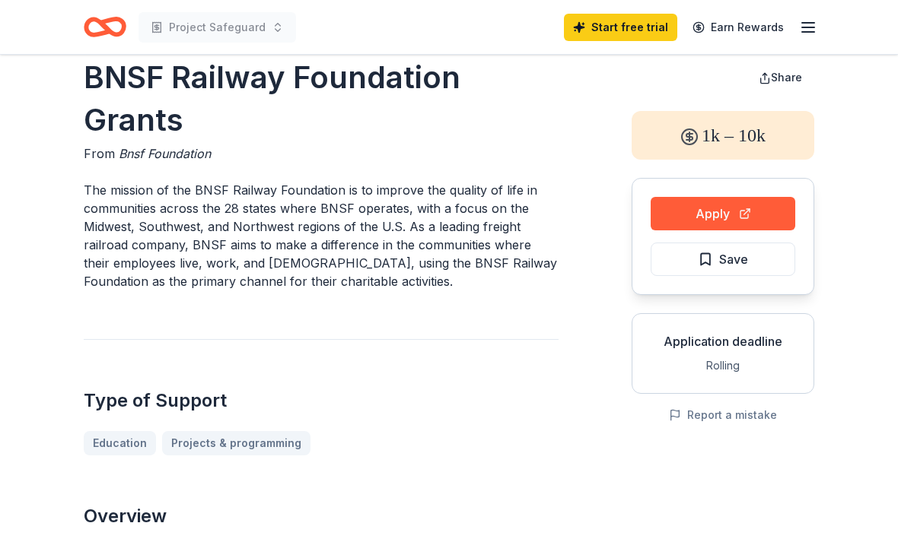
click at [736, 215] on button "Apply" at bounding box center [722, 214] width 145 height 33
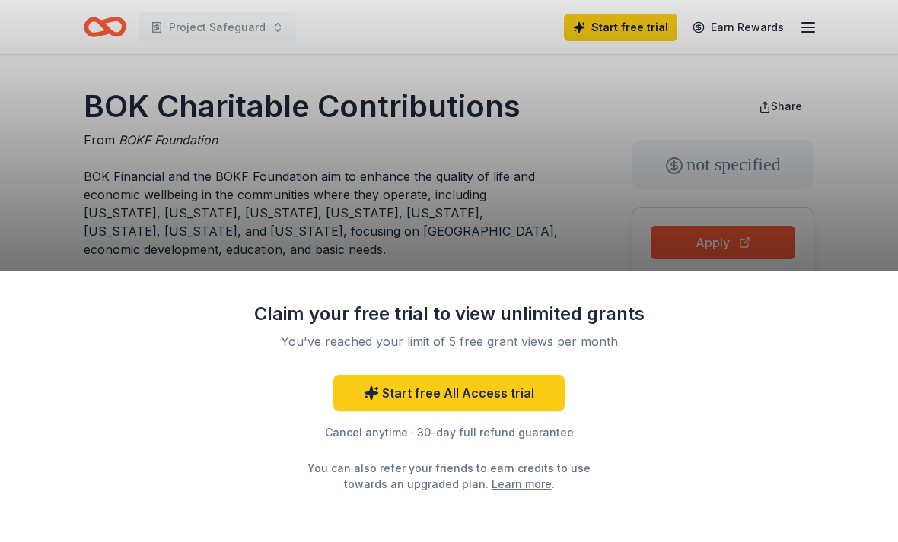
click at [65, 197] on div "Claim your free trial to view unlimited grants You've reached your limit of 5 f…" at bounding box center [449, 271] width 898 height 542
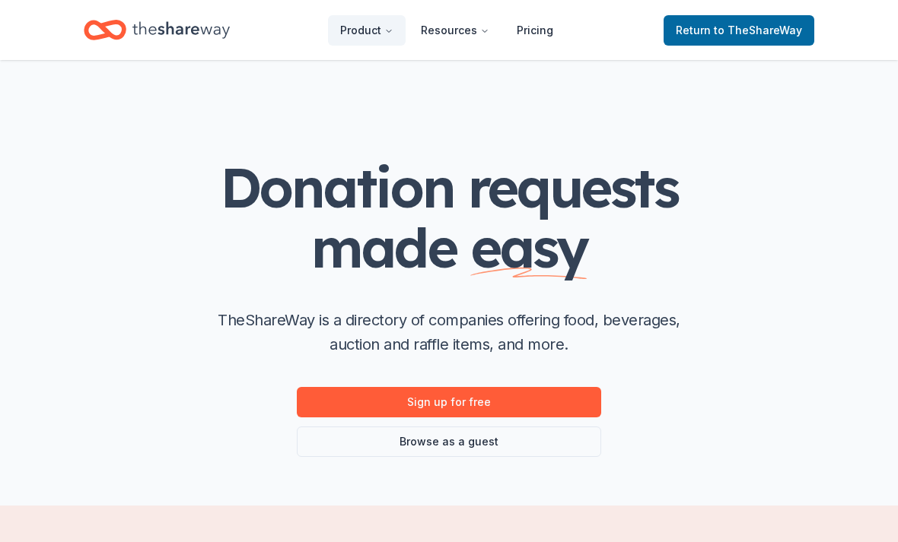
click at [570, 395] on link "Sign up for free" at bounding box center [449, 402] width 304 height 30
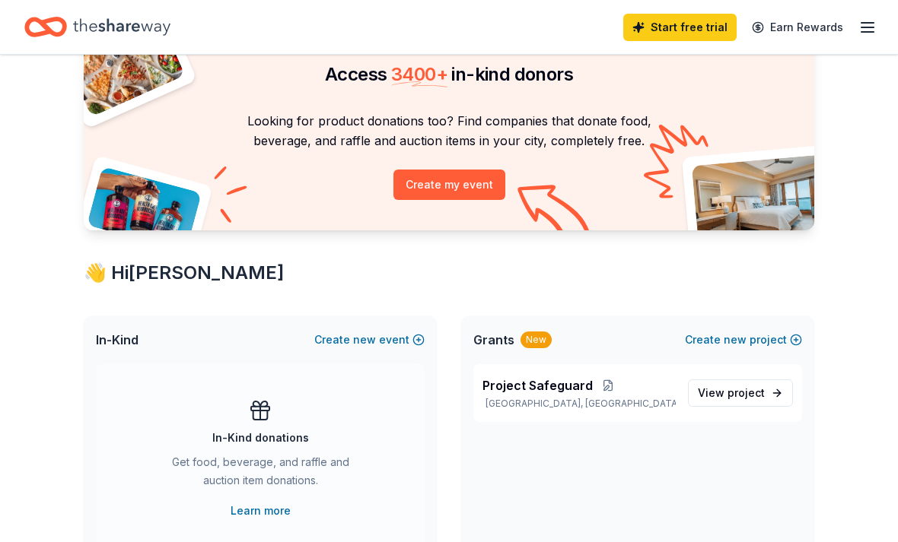
scroll to position [75, 0]
click at [370, 336] on span "new" at bounding box center [364, 340] width 23 height 18
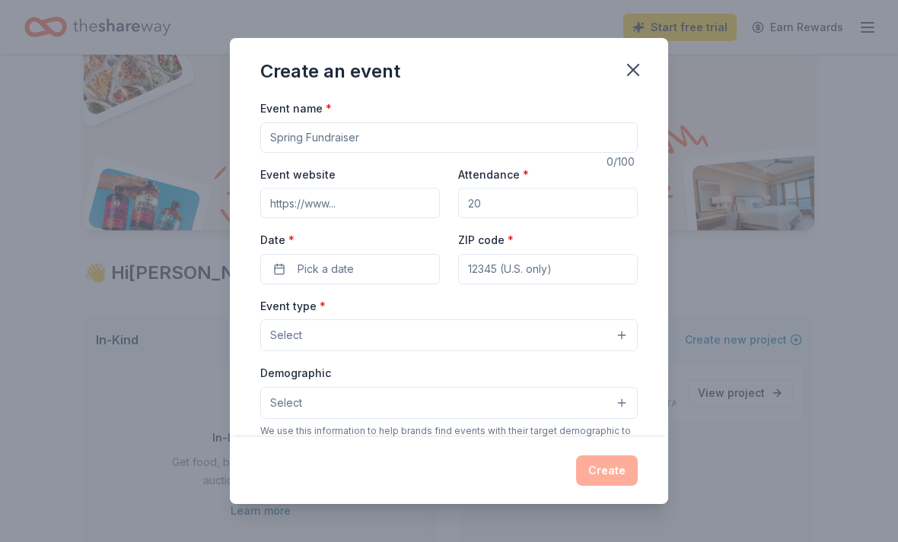
click at [297, 147] on input "Event name *" at bounding box center [448, 137] width 377 height 30
type input "2025 Project Safeguard Fundraiser"
click at [420, 207] on input "Event website" at bounding box center [350, 203] width 180 height 30
type input "P"
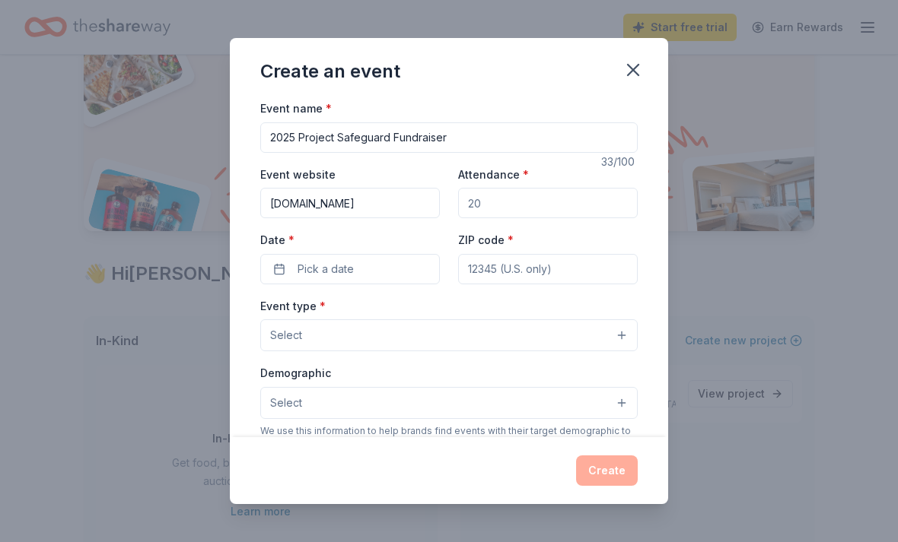
type input "psghelps.org"
click at [620, 208] on input "Attendance *" at bounding box center [548, 203] width 180 height 30
type input "1"
type input "200"
click at [419, 273] on button "Pick a date" at bounding box center [350, 269] width 180 height 30
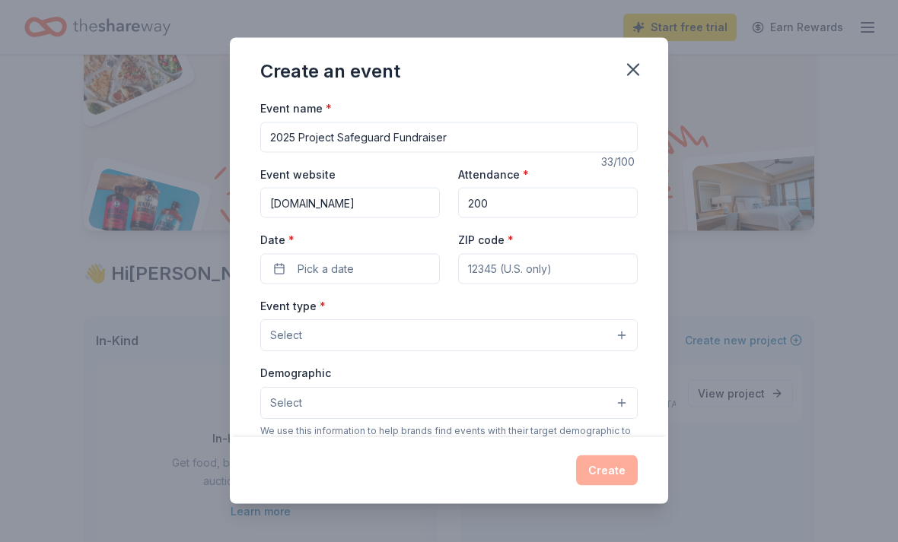
scroll to position [75, 0]
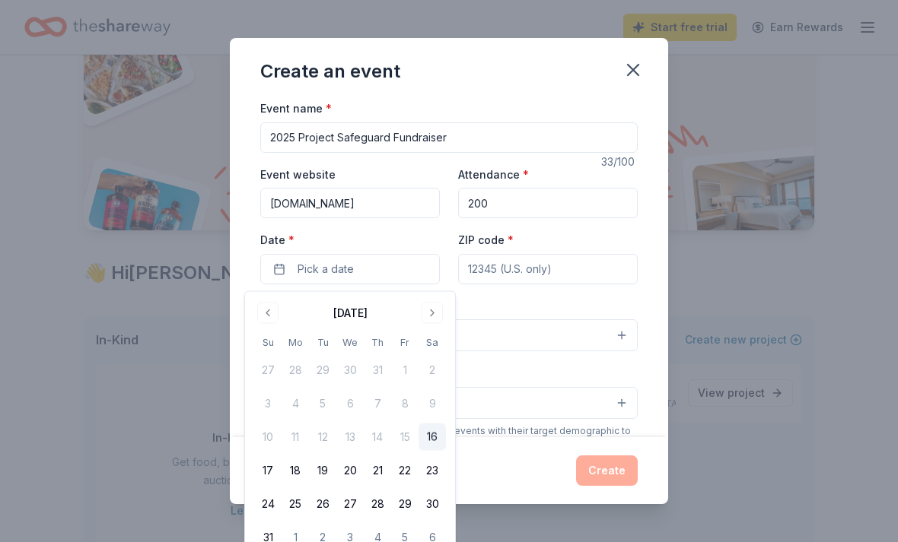
click at [442, 313] on button "Go to next month" at bounding box center [431, 313] width 21 height 21
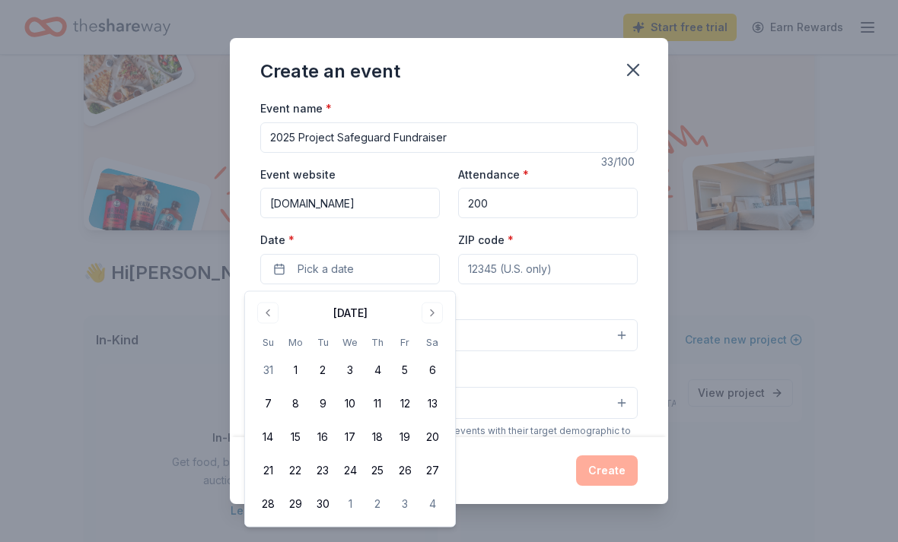
click at [445, 307] on div "September 2025" at bounding box center [350, 311] width 192 height 21
click at [435, 310] on button "Go to next month" at bounding box center [431, 313] width 21 height 21
click at [444, 465] on button "25" at bounding box center [431, 470] width 27 height 27
click at [602, 272] on input "ZIP code *" at bounding box center [548, 269] width 180 height 30
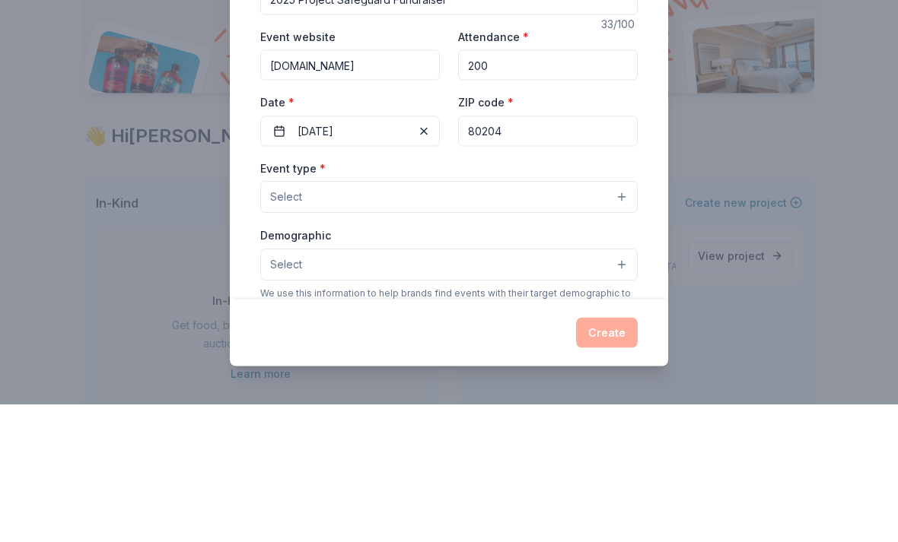
scroll to position [212, 0]
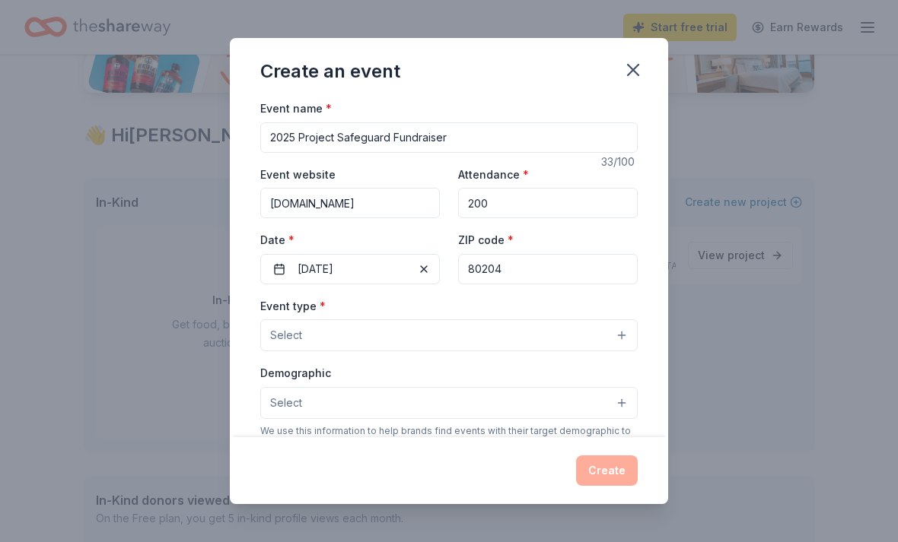
type input "80204"
click at [619, 341] on button "Select" at bounding box center [448, 335] width 377 height 32
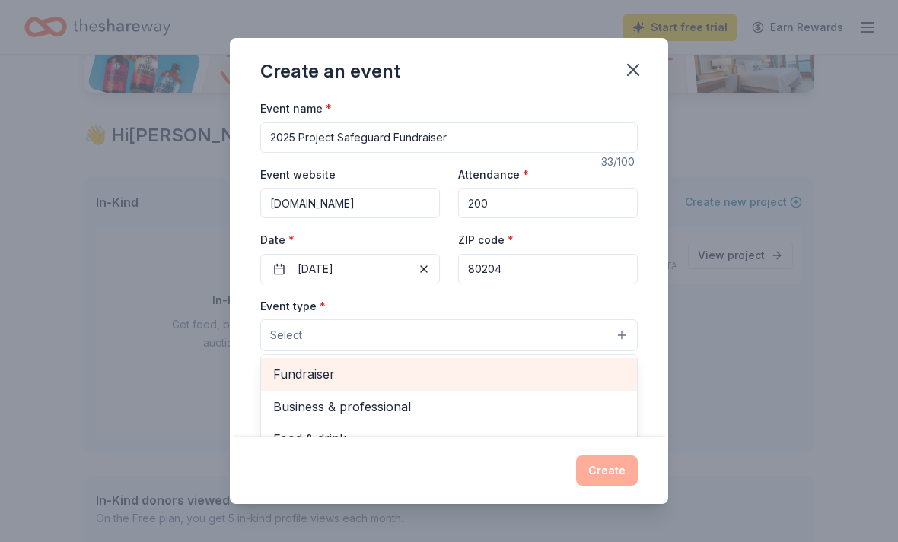
click at [339, 383] on span "Fundraiser" at bounding box center [448, 374] width 351 height 20
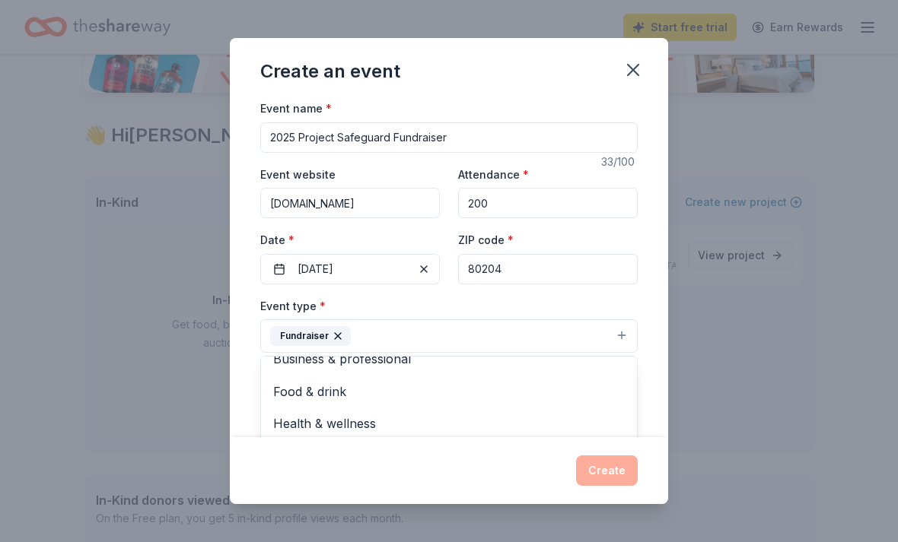
scroll to position [75, 0]
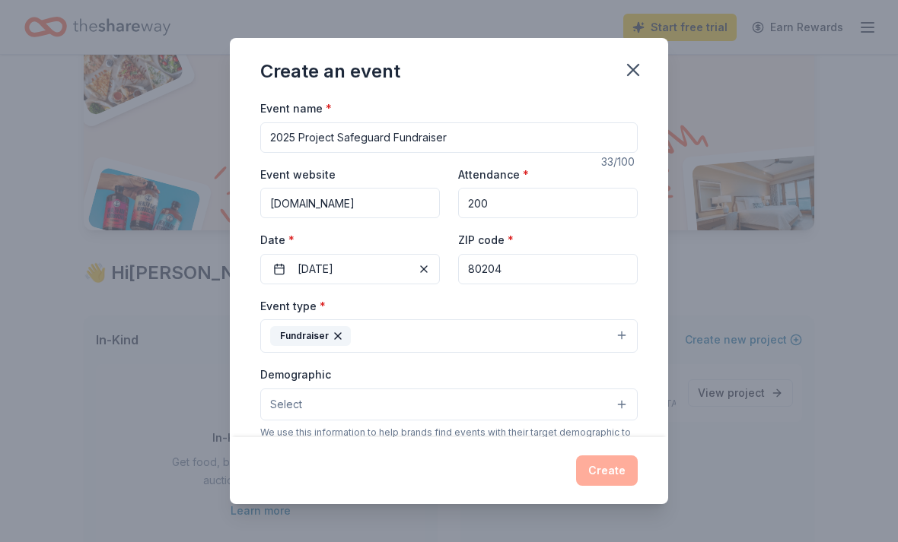
click at [635, 414] on button "Select" at bounding box center [448, 405] width 377 height 32
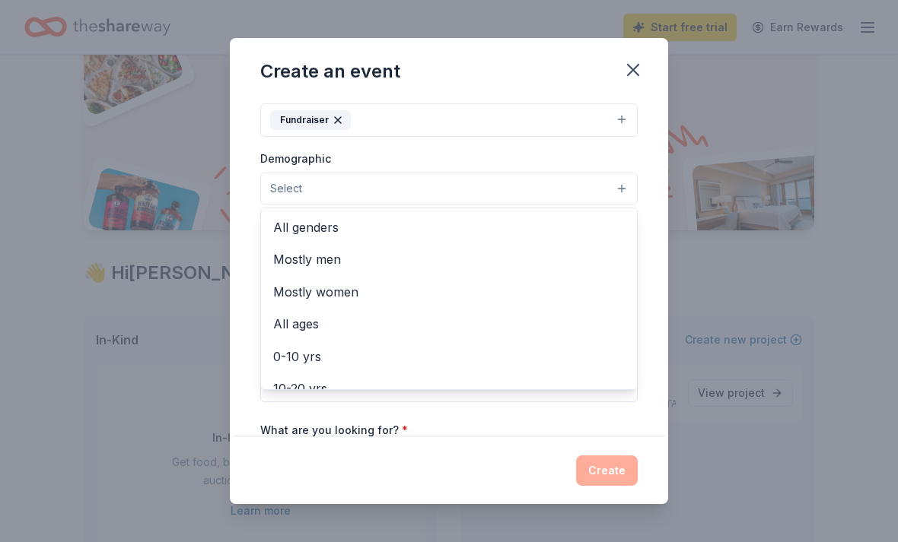
scroll to position [0, 0]
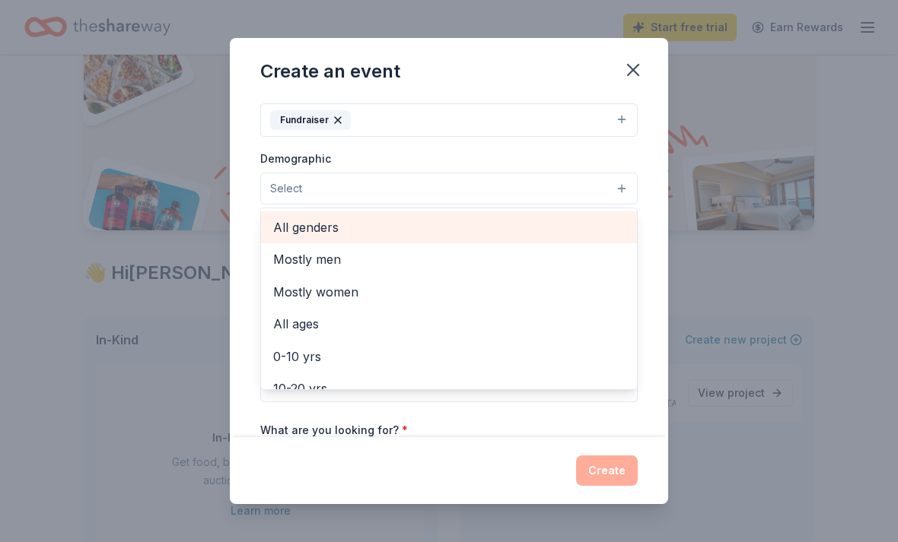
click at [334, 226] on span "All genders" at bounding box center [448, 228] width 351 height 20
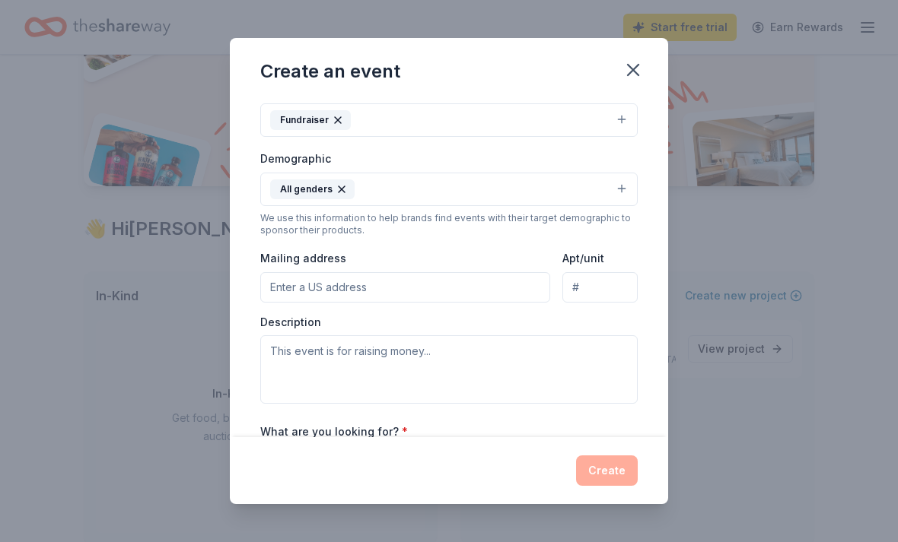
scroll to position [123, 0]
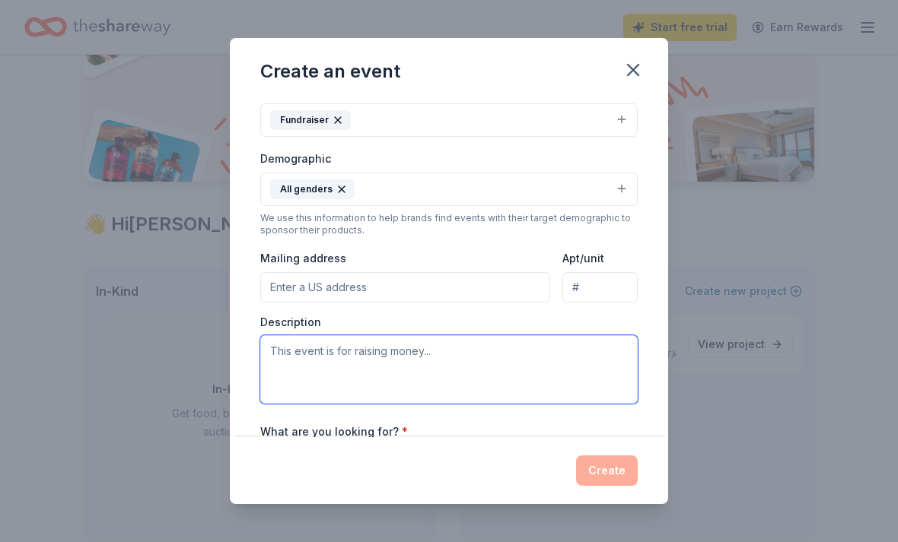
click at [484, 376] on textarea at bounding box center [448, 369] width 377 height 68
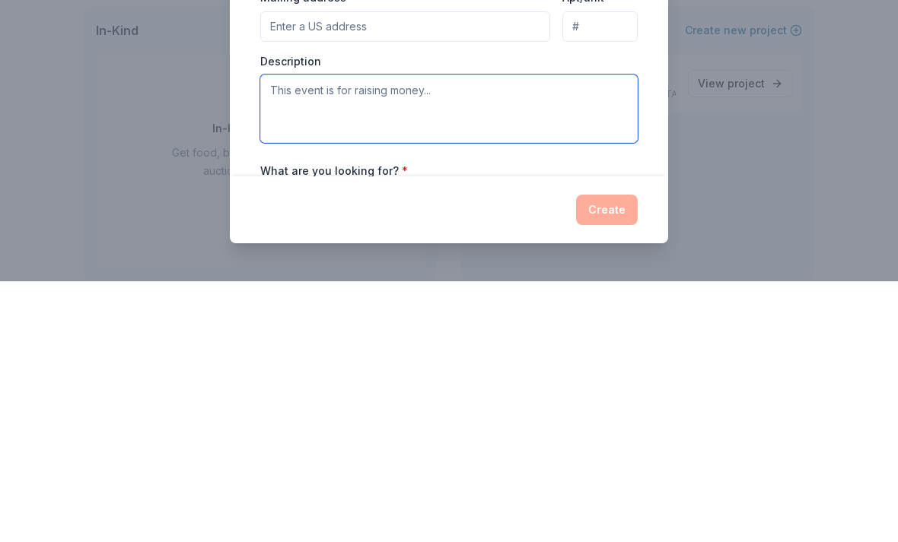
click at [490, 335] on textarea at bounding box center [448, 369] width 377 height 68
click at [467, 335] on textarea at bounding box center [448, 369] width 377 height 68
click at [294, 335] on textarea at bounding box center [448, 369] width 377 height 68
click at [316, 335] on textarea at bounding box center [448, 369] width 377 height 68
click at [326, 335] on textarea at bounding box center [448, 369] width 377 height 68
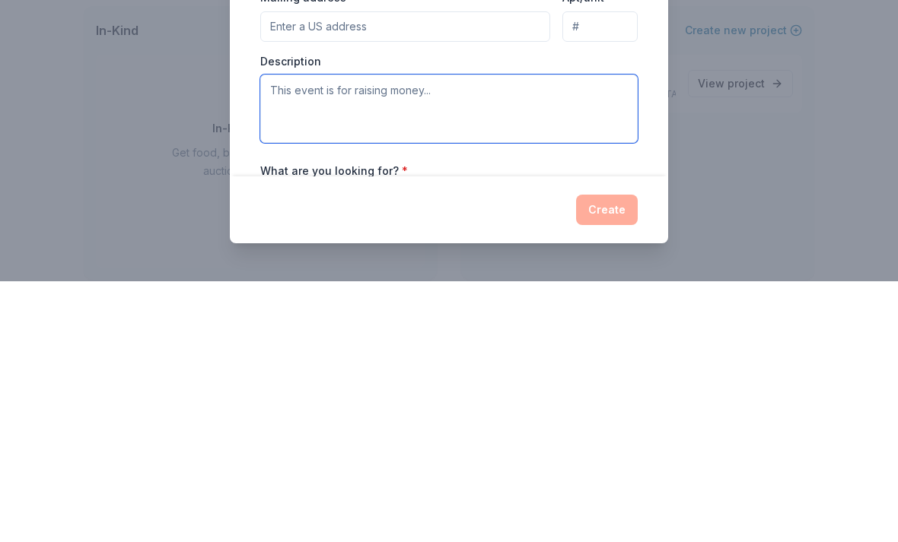
click at [361, 335] on textarea at bounding box center [448, 369] width 377 height 68
click at [349, 335] on textarea at bounding box center [448, 369] width 377 height 68
paste textarea "All proceeds directly support Project Safeguard’s mission to end gender-based v…"
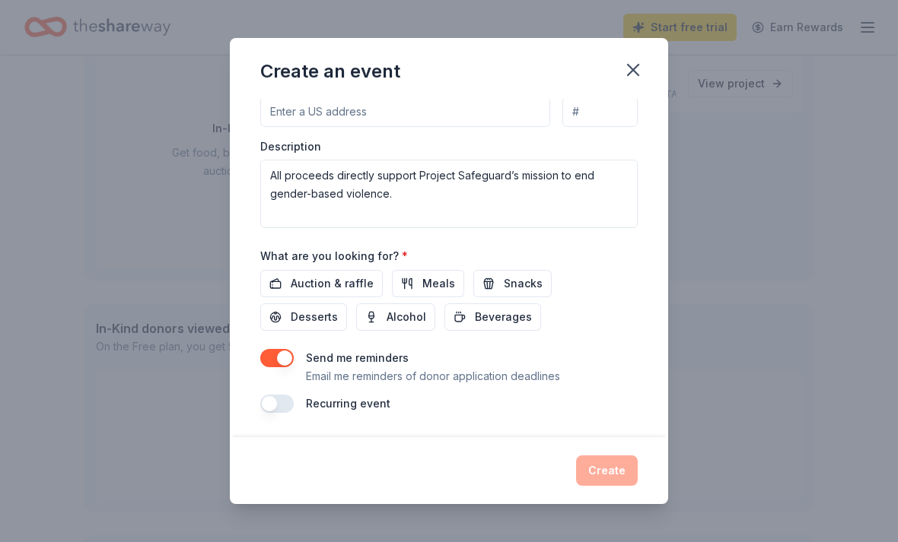
scroll to position [393, 0]
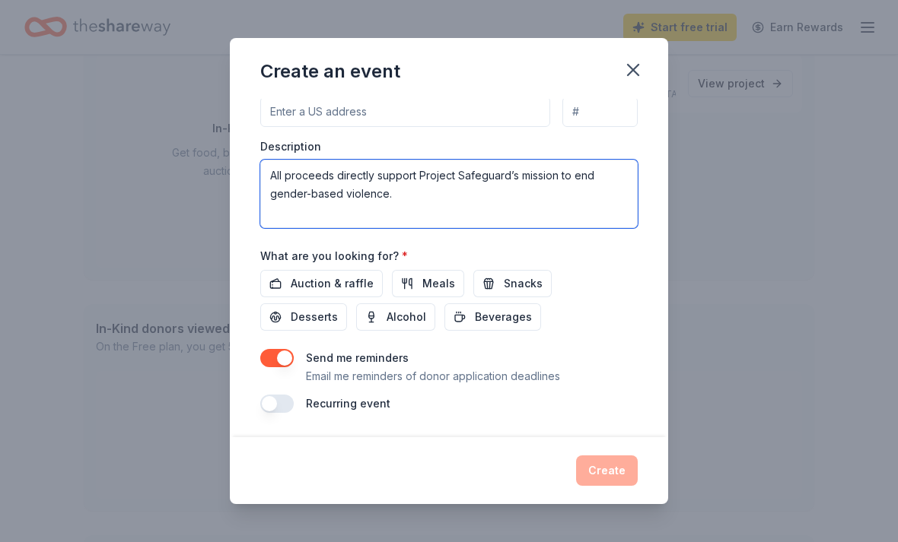
type textarea "All proceeds directly support Project Safeguard’s mission to end gender-based v…"
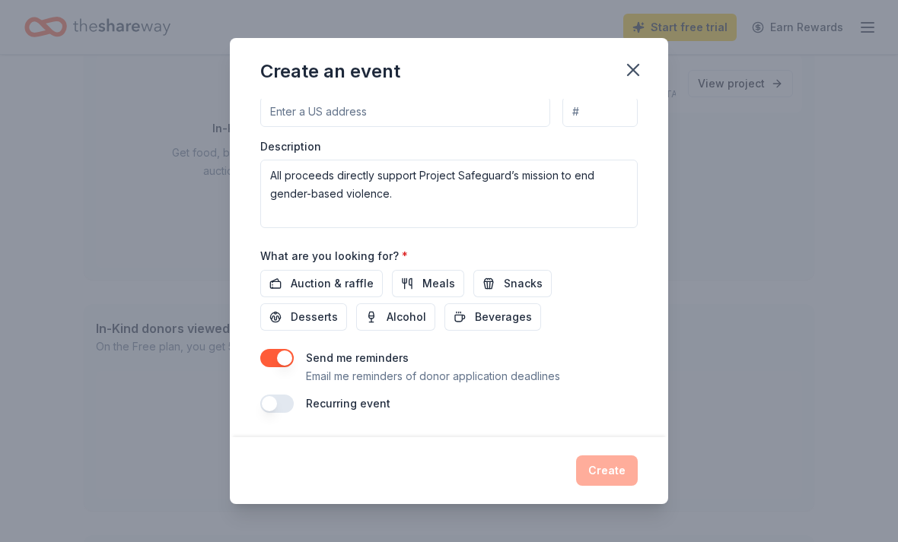
click at [342, 271] on button "Auction & raffle" at bounding box center [321, 283] width 122 height 27
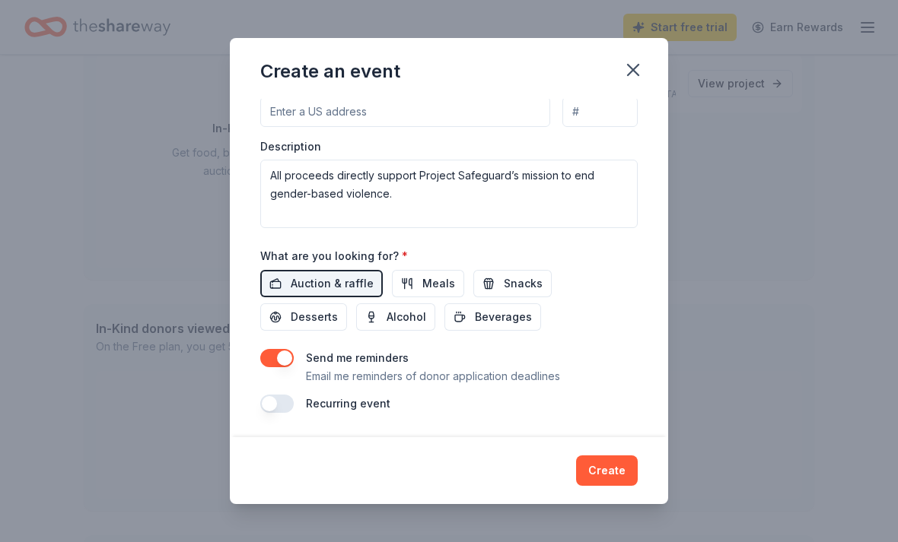
click at [618, 470] on button "Create" at bounding box center [607, 471] width 62 height 30
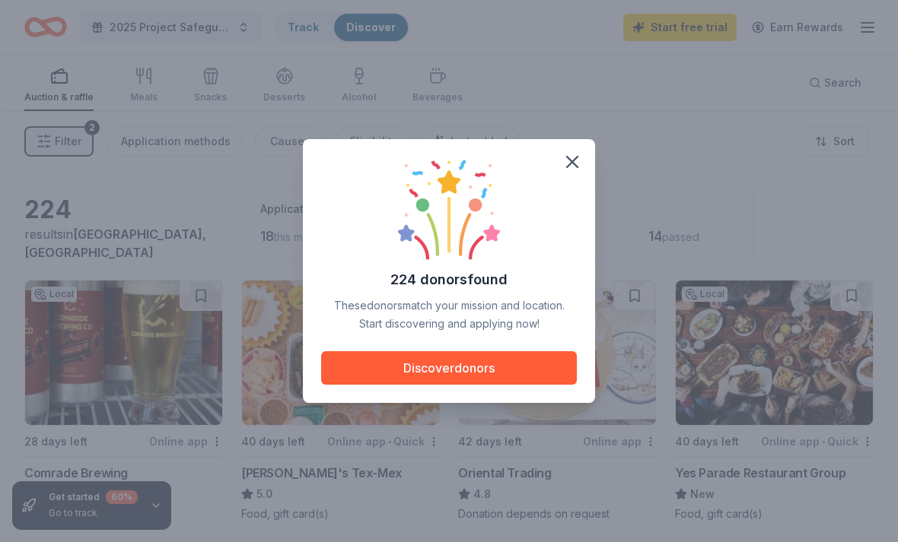
click at [538, 447] on div "224 donors found These donors match your mission and location. Start discoverin…" at bounding box center [449, 271] width 898 height 542
click at [506, 444] on div "224 donors found These donors match your mission and location. Start discoverin…" at bounding box center [449, 271] width 898 height 542
click at [577, 237] on div "224 donors found These donors match your mission and location. Start discoverin…" at bounding box center [449, 271] width 292 height 264
click at [462, 443] on div "224 donors found These donors match your mission and location. Start discoverin…" at bounding box center [449, 271] width 898 height 542
click at [472, 445] on div "224 donors found These donors match your mission and location. Start discoverin…" at bounding box center [449, 271] width 898 height 542
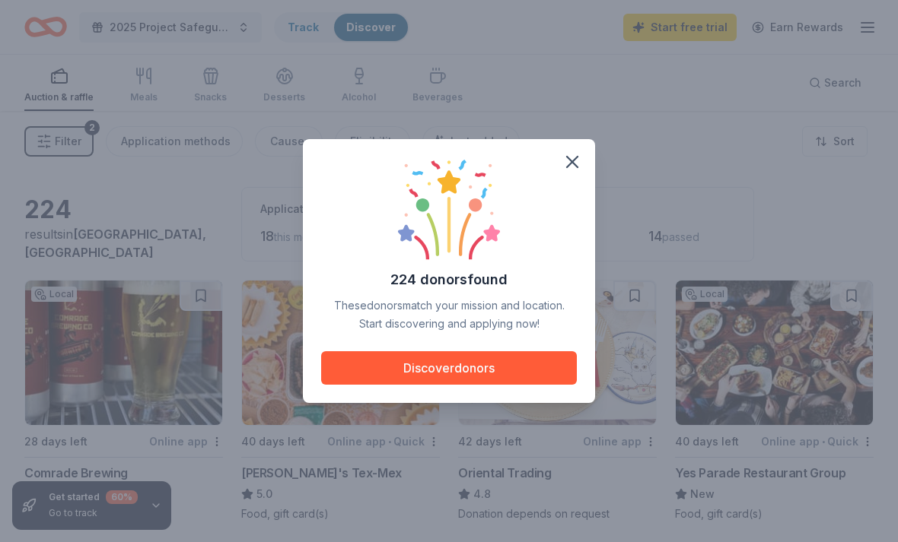
click at [472, 445] on div "224 donors found These donors match your mission and location. Start discoverin…" at bounding box center [449, 271] width 898 height 542
click at [478, 440] on div "224 donors found These donors match your mission and location. Start discoverin…" at bounding box center [449, 271] width 898 height 542
click at [570, 239] on div "224 donors found These donors match your mission and location. Start discoverin…" at bounding box center [449, 245] width 256 height 176
click at [581, 240] on div "224 donors found These donors match your mission and location. Start discoverin…" at bounding box center [449, 271] width 292 height 264
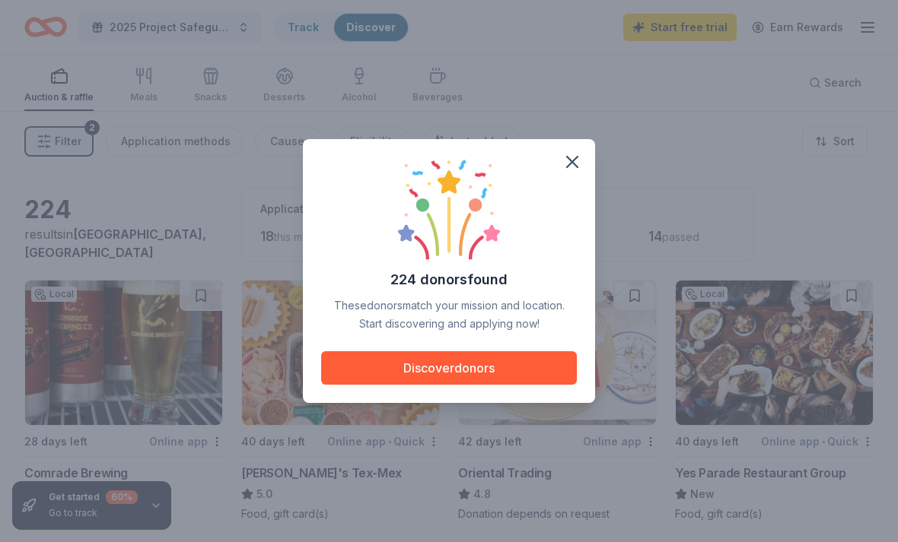
click at [583, 234] on div "224 donors found These donors match your mission and location. Start discoverin…" at bounding box center [449, 271] width 292 height 264
click at [584, 235] on div "224 donors found These donors match your mission and location. Start discoverin…" at bounding box center [449, 271] width 292 height 264
click at [581, 241] on div "224 donors found These donors match your mission and location. Start discoverin…" at bounding box center [449, 271] width 292 height 264
click at [574, 237] on div "224 donors found These donors match your mission and location. Start discoverin…" at bounding box center [449, 245] width 256 height 176
click at [589, 234] on div "224 donors found These donors match your mission and location. Start discoverin…" at bounding box center [449, 271] width 292 height 264
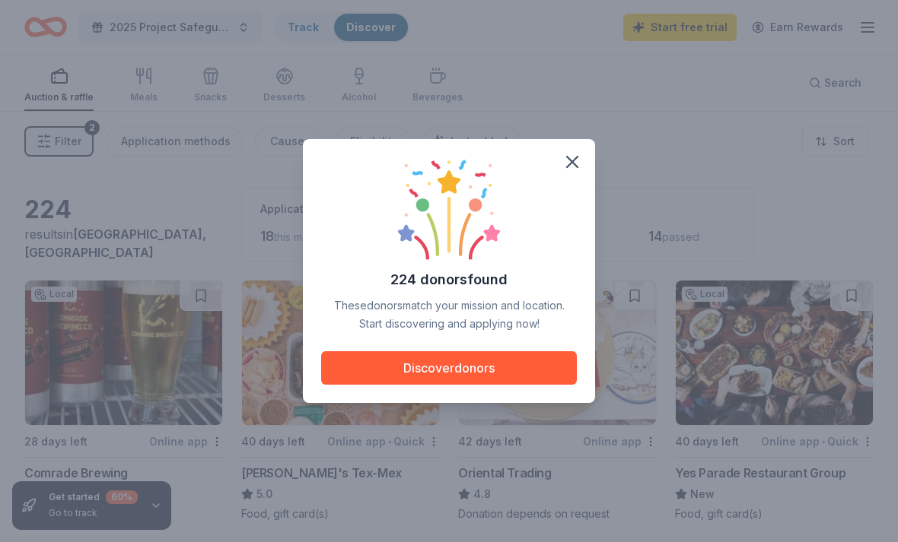
click at [577, 235] on div "224 donors found These donors match your mission and location. Start discoverin…" at bounding box center [449, 271] width 292 height 264
click at [575, 236] on div "224 donors found These donors match your mission and location. Start discoverin…" at bounding box center [449, 245] width 256 height 176
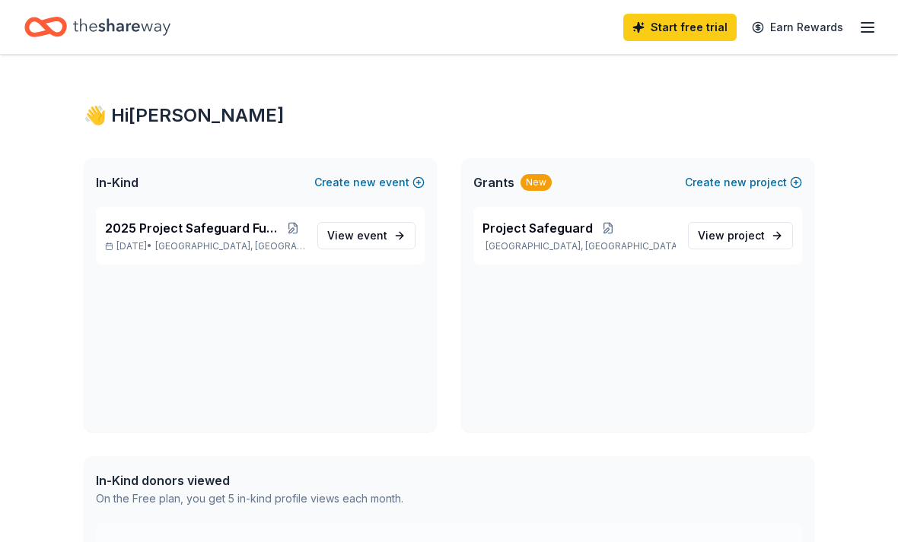
click at [221, 227] on span "2025 Project Safeguard Fundraiser" at bounding box center [192, 228] width 175 height 18
click at [389, 239] on link "View event" at bounding box center [366, 235] width 98 height 27
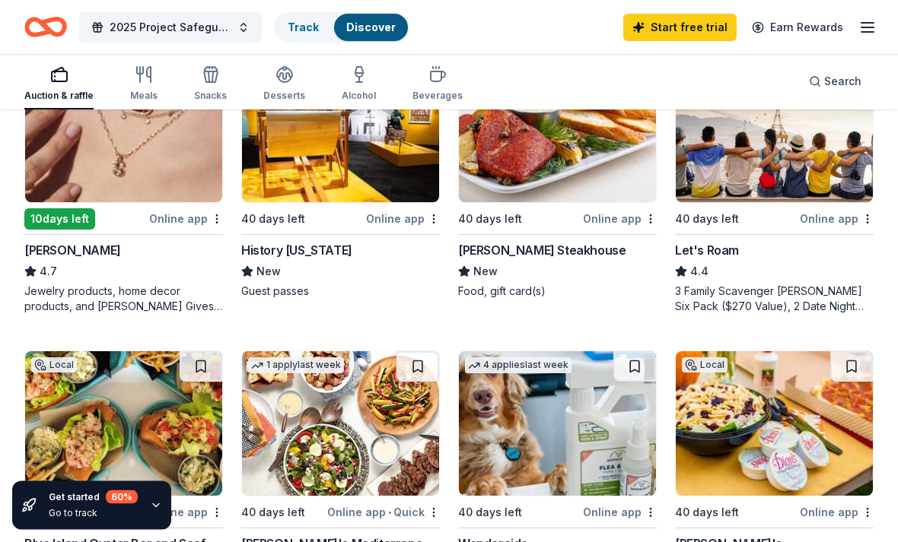
scroll to position [780, 0]
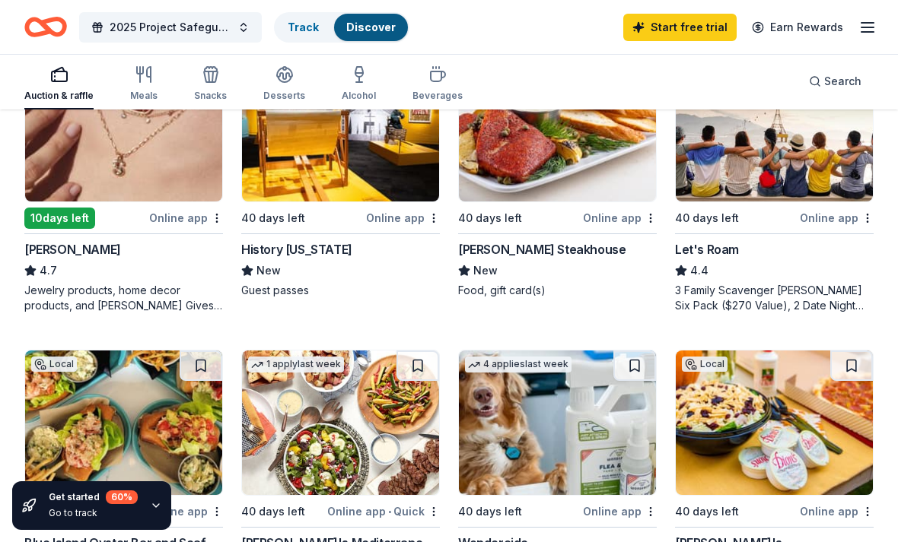
click at [92, 158] on img at bounding box center [123, 129] width 197 height 145
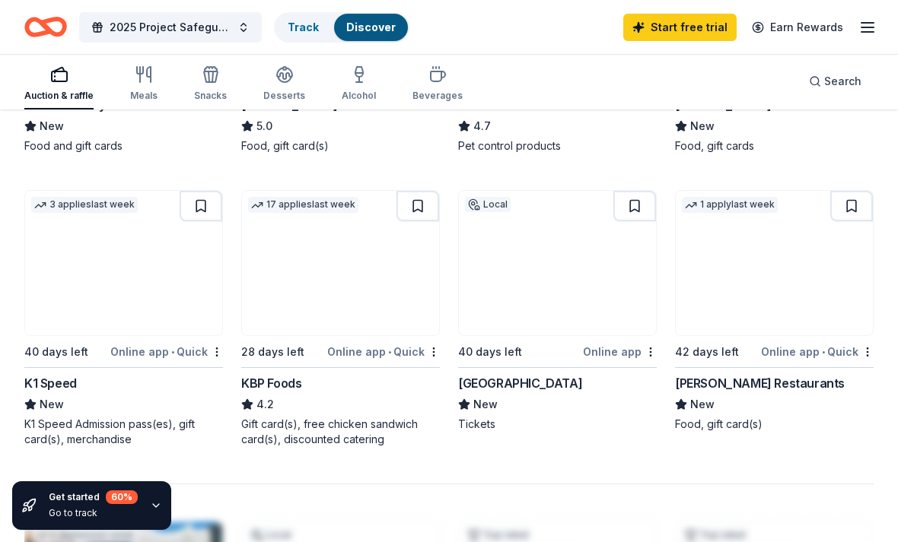
scroll to position [1223, 0]
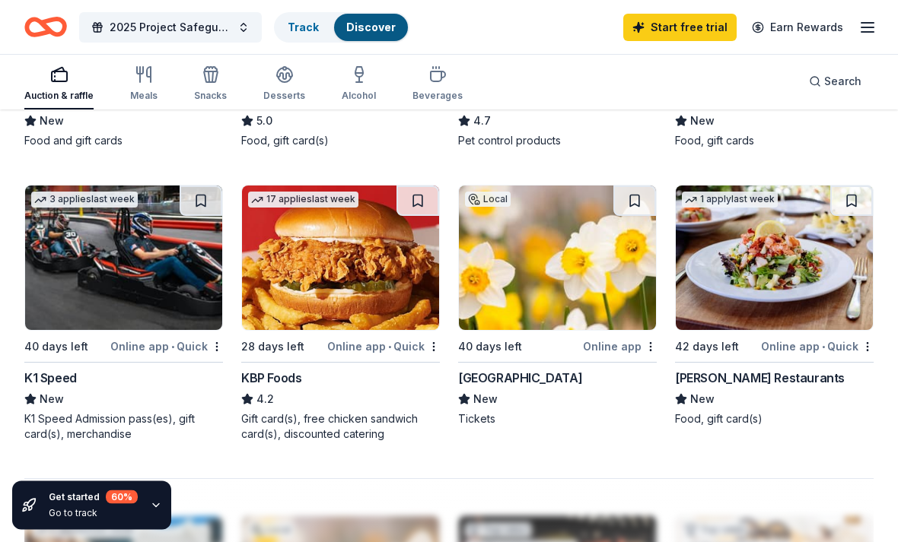
click at [82, 303] on img at bounding box center [123, 258] width 197 height 145
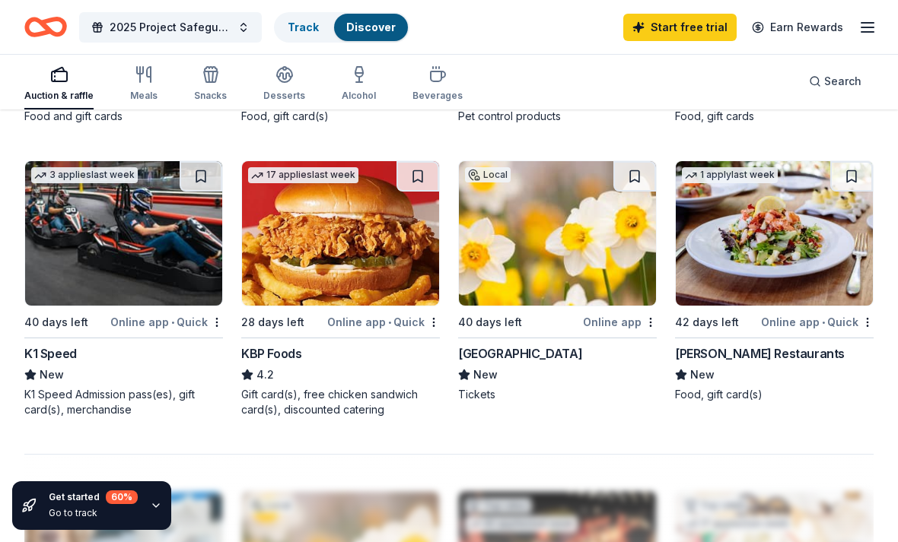
click at [554, 370] on div "New" at bounding box center [557, 375] width 199 height 18
click at [818, 351] on div "[PERSON_NAME] Restaurants" at bounding box center [760, 354] width 170 height 18
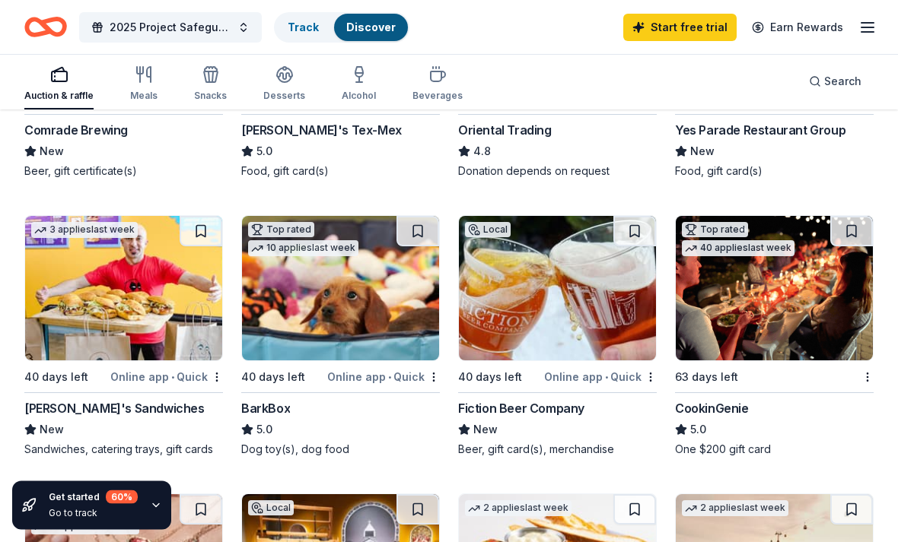
scroll to position [344, 0]
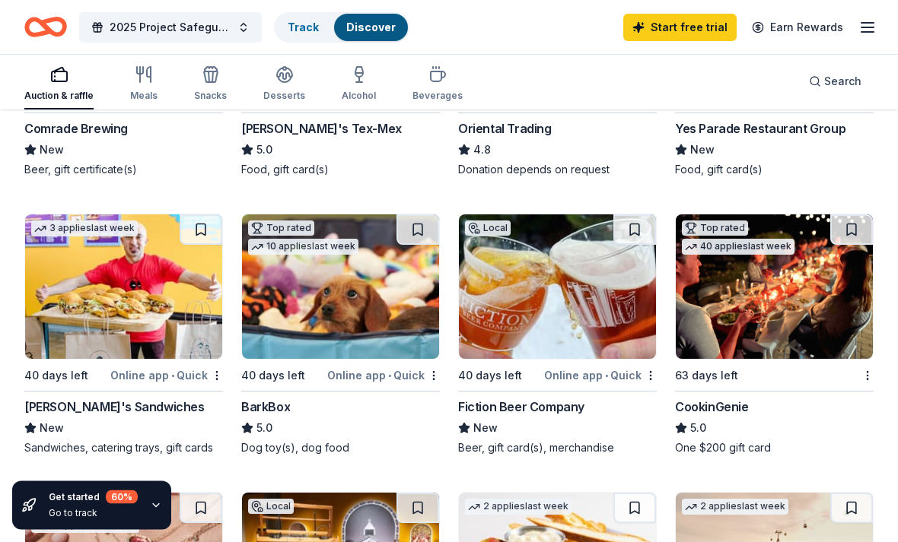
click at [795, 326] on img at bounding box center [773, 287] width 197 height 145
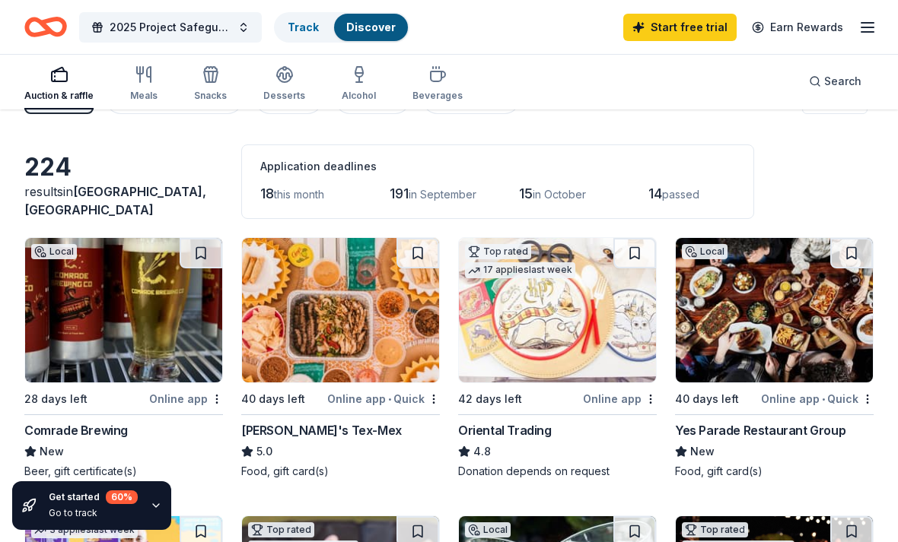
scroll to position [41, 0]
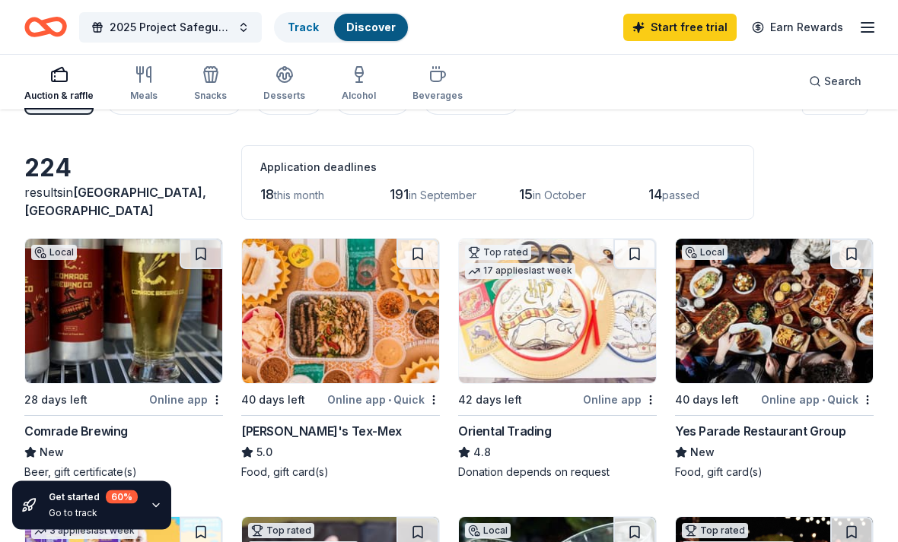
click at [783, 293] on img at bounding box center [773, 312] width 197 height 145
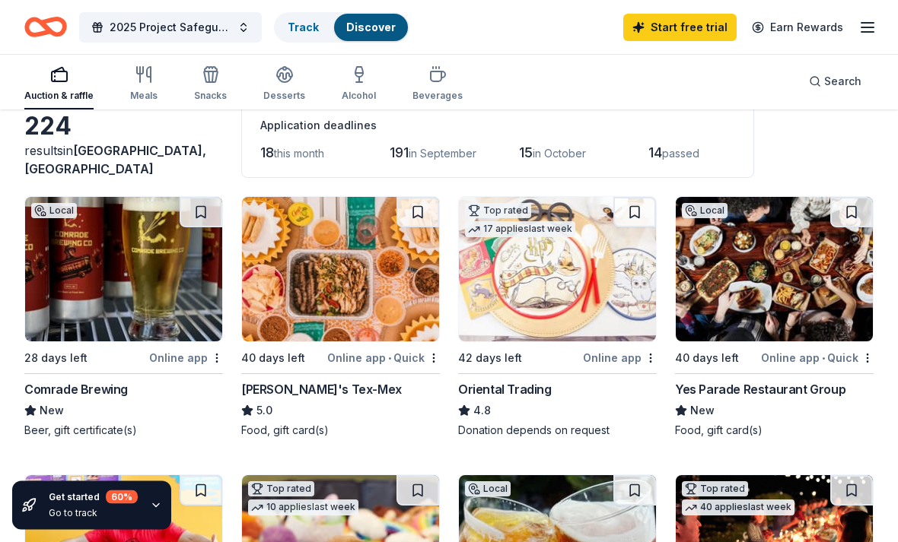
scroll to position [84, 0]
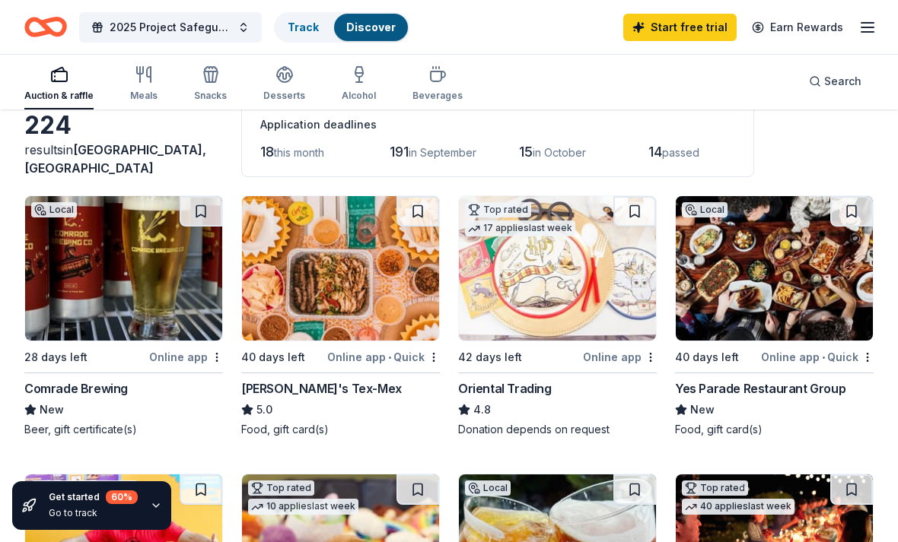
click at [155, 307] on img at bounding box center [123, 268] width 197 height 145
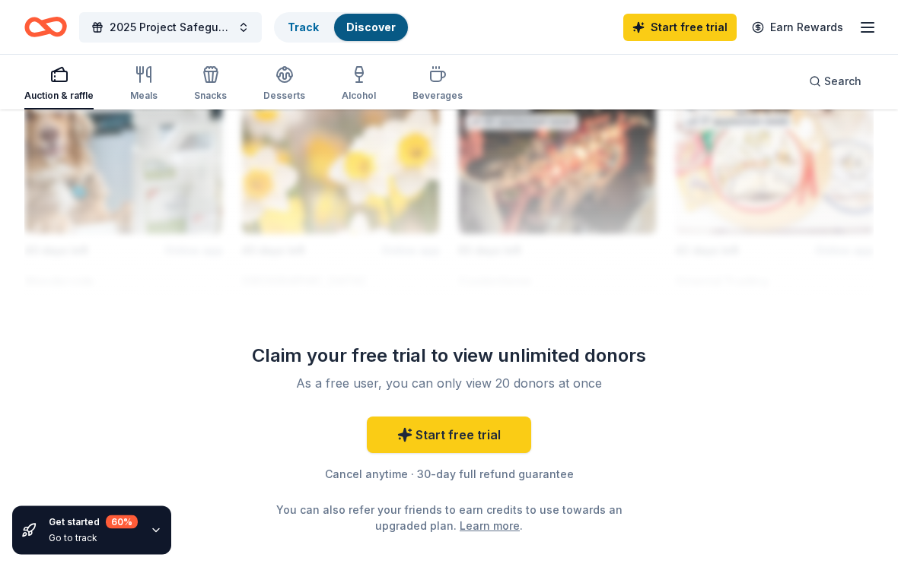
scroll to position [1651, 0]
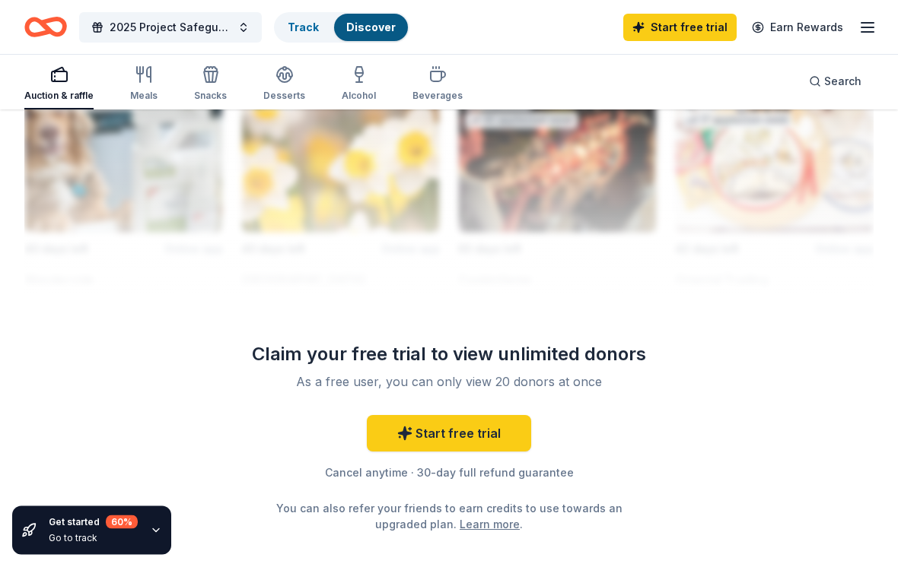
click at [799, 145] on div at bounding box center [448, 172] width 849 height 243
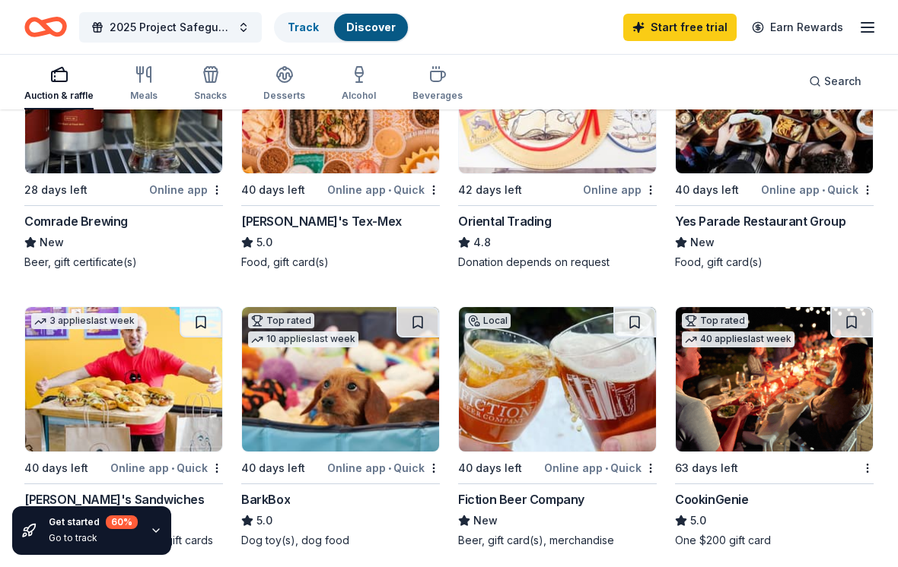
scroll to position [255, 0]
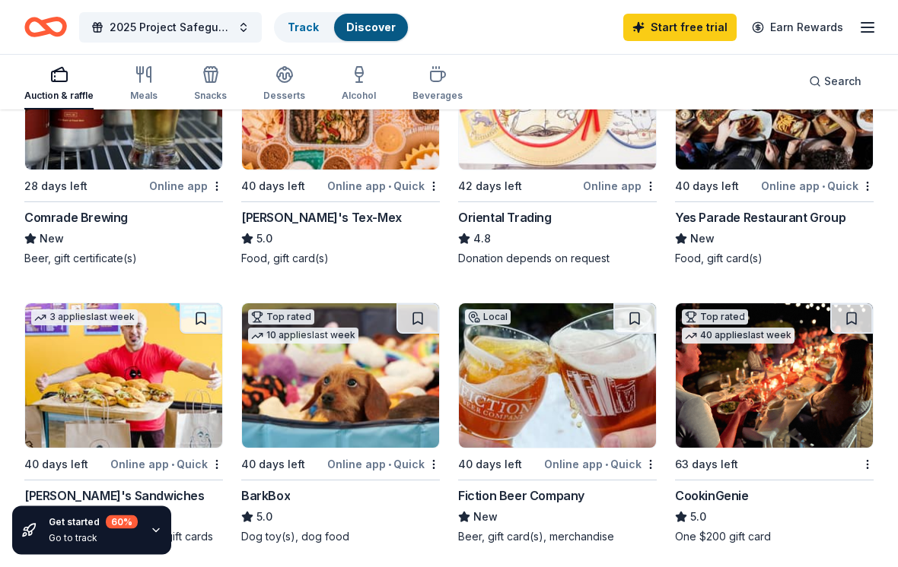
click at [354, 464] on div "Online app • Quick" at bounding box center [383, 465] width 113 height 19
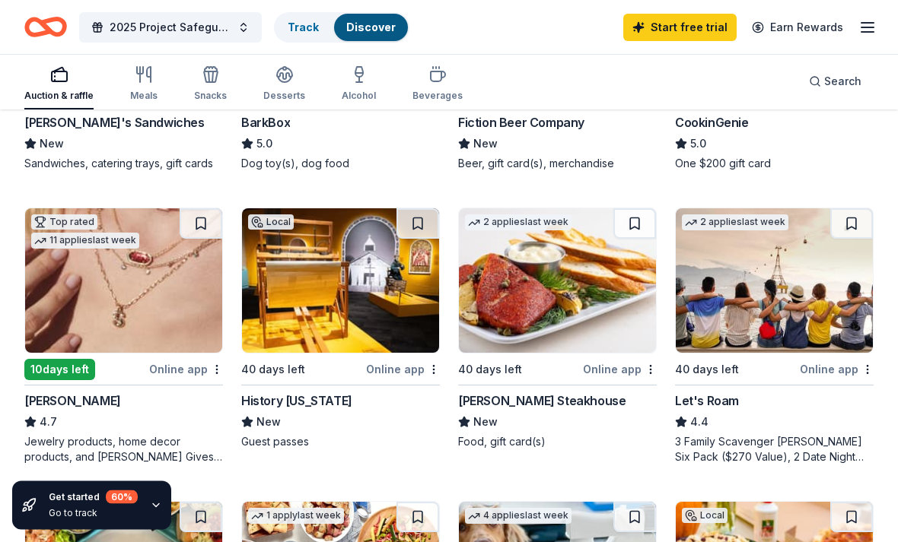
scroll to position [629, 0]
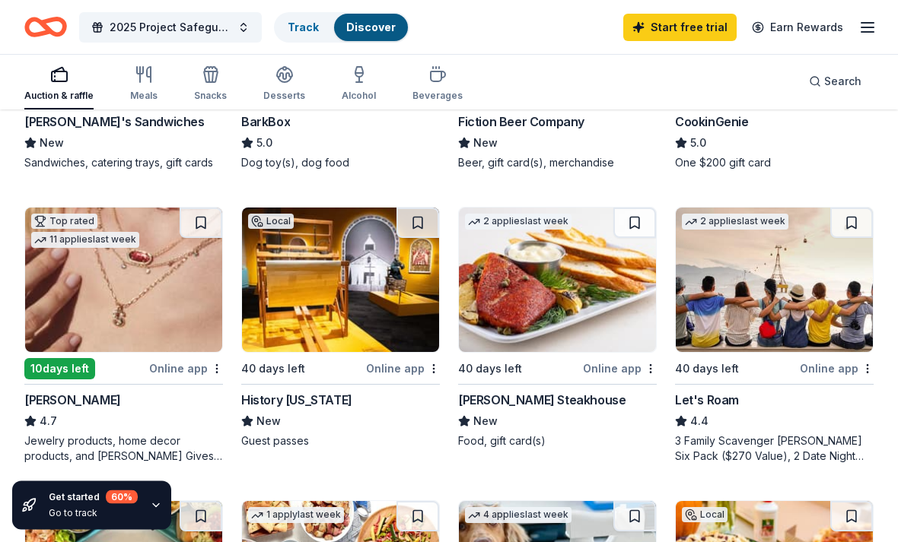
click at [812, 425] on div "4.4" at bounding box center [774, 422] width 199 height 18
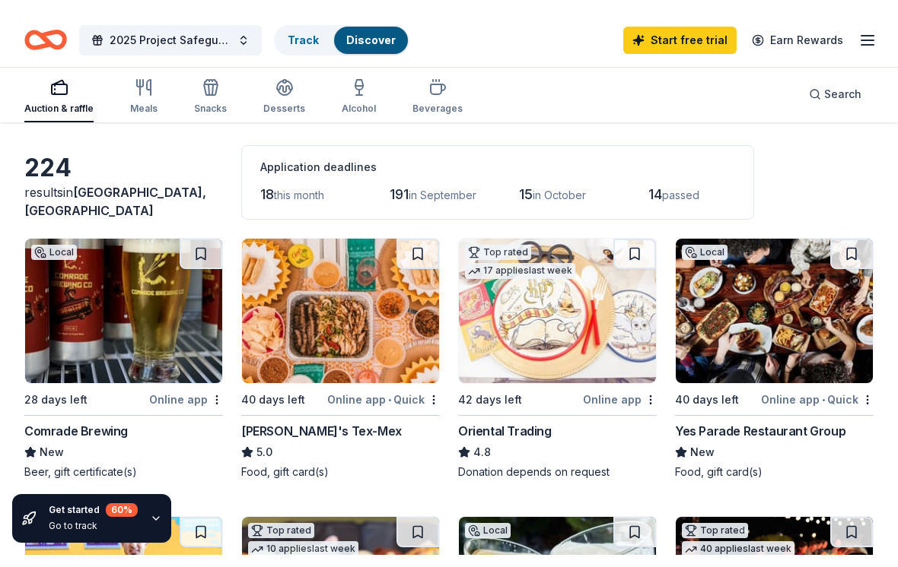
scroll to position [0, 0]
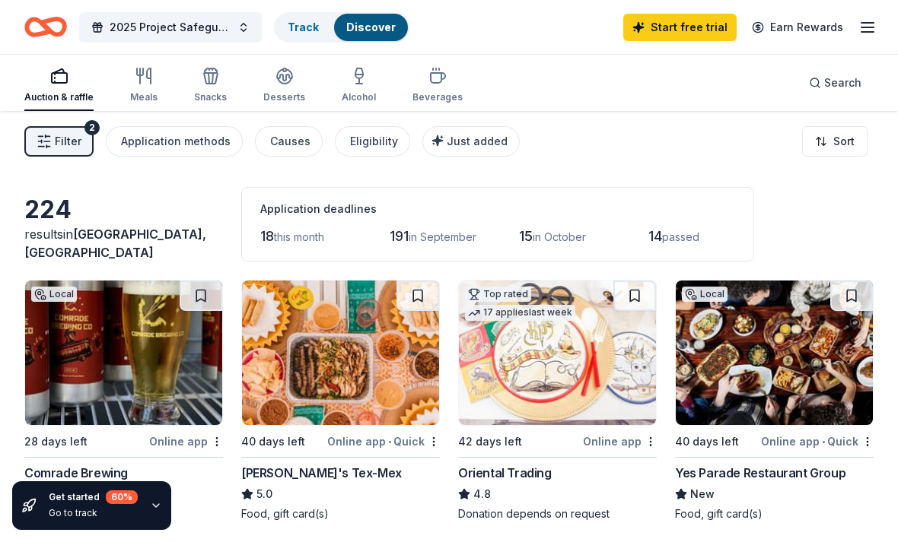
click at [533, 444] on div "42 days left" at bounding box center [519, 441] width 122 height 19
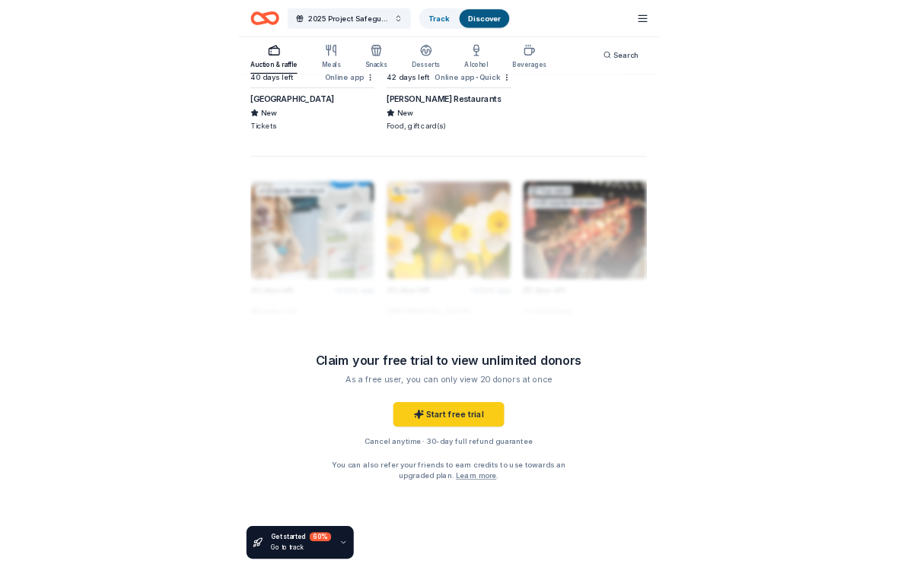
scroll to position [1745, 0]
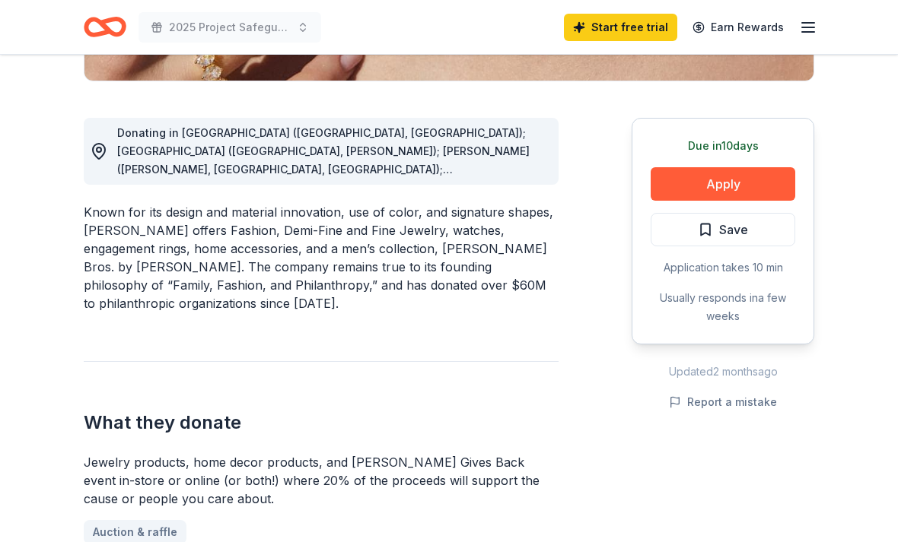
scroll to position [380, 0]
click at [765, 184] on button "Apply" at bounding box center [722, 184] width 145 height 33
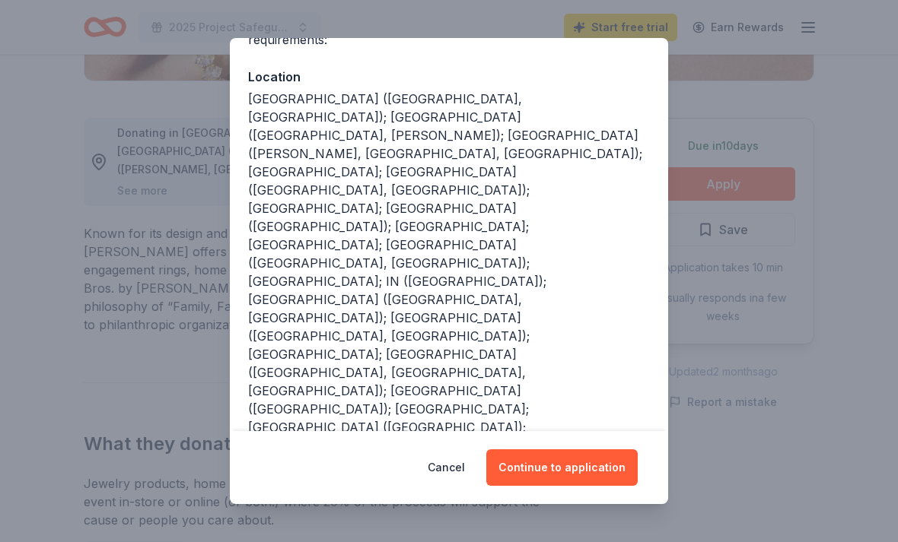
scroll to position [154, 0]
click at [568, 486] on button "Continue to application" at bounding box center [561, 468] width 151 height 37
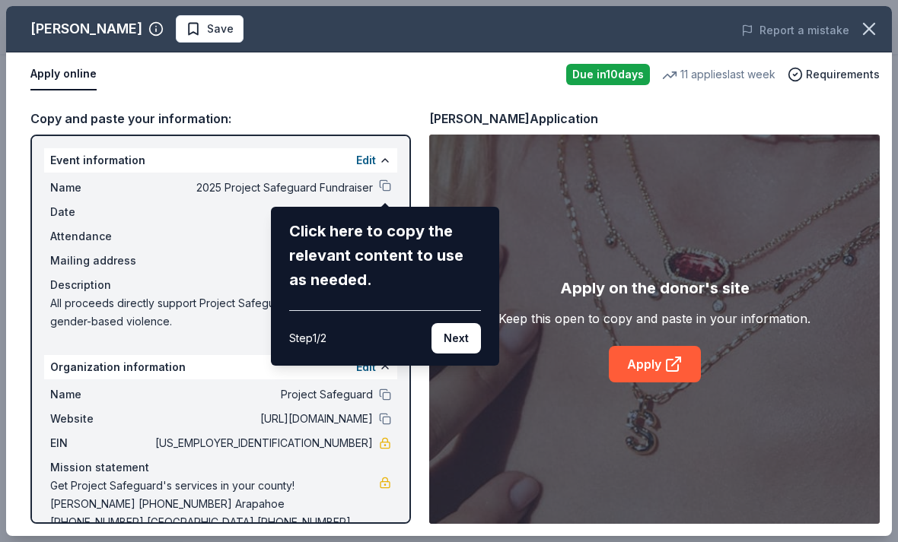
click at [467, 340] on button "Next" at bounding box center [455, 338] width 49 height 30
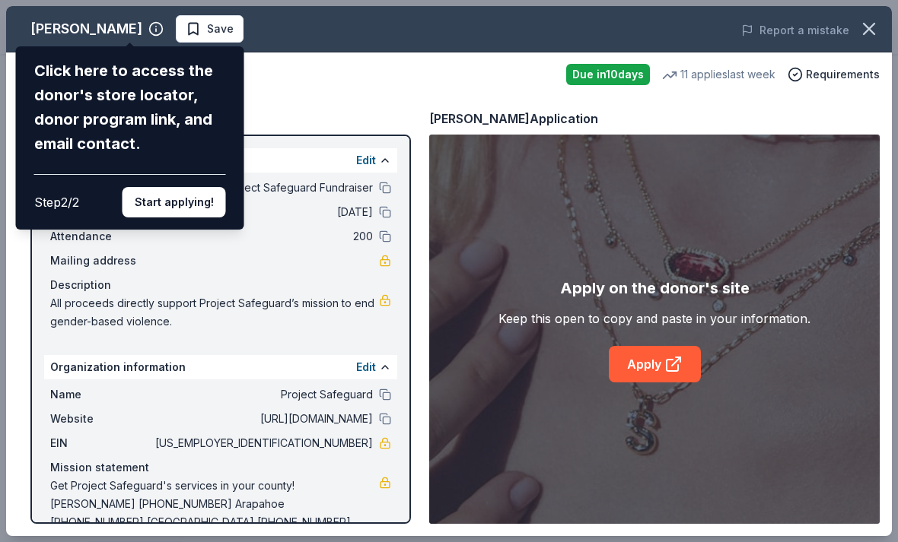
click at [189, 187] on button "Start applying!" at bounding box center [173, 202] width 103 height 30
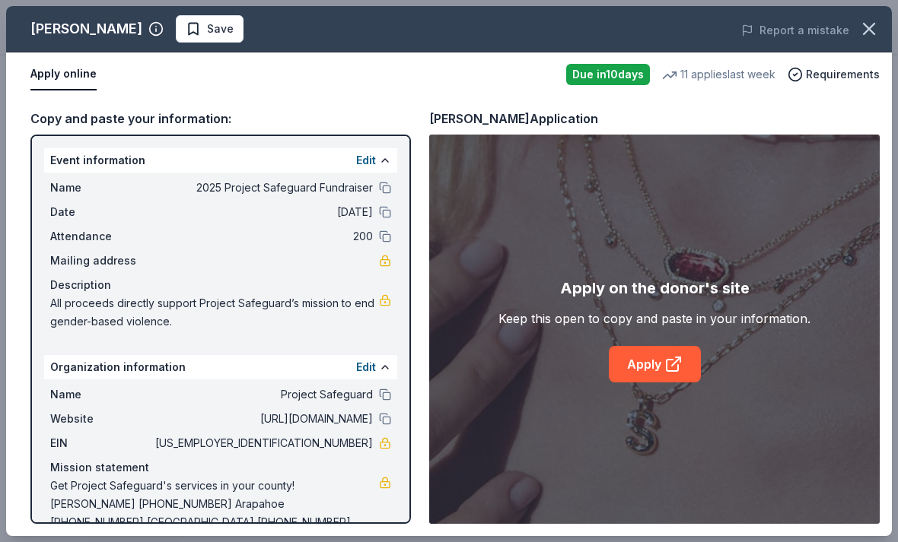
click at [346, 256] on div "Mailing address" at bounding box center [220, 261] width 341 height 18
click at [390, 257] on link at bounding box center [385, 261] width 12 height 12
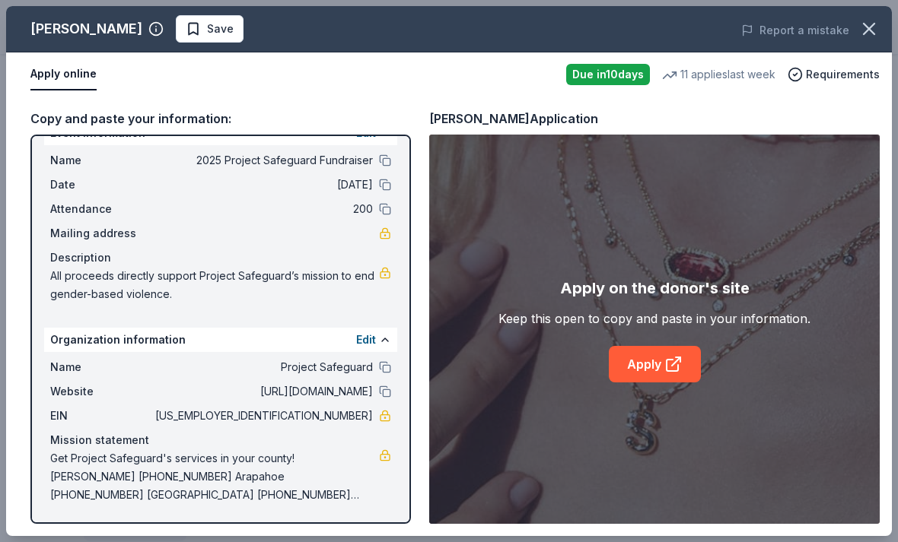
scroll to position [27, 0]
click at [659, 364] on link "Apply" at bounding box center [654, 364] width 92 height 37
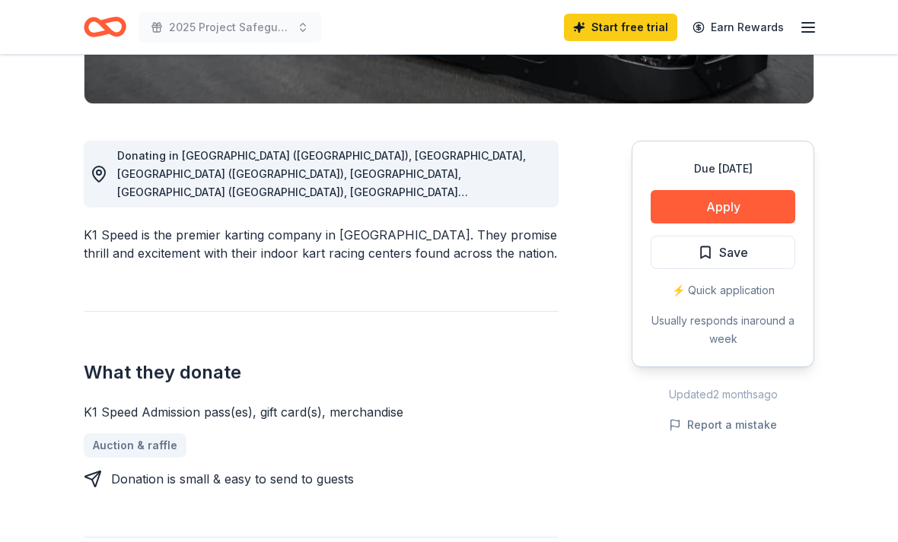
scroll to position [358, 0]
click at [767, 202] on button "Apply" at bounding box center [722, 206] width 145 height 33
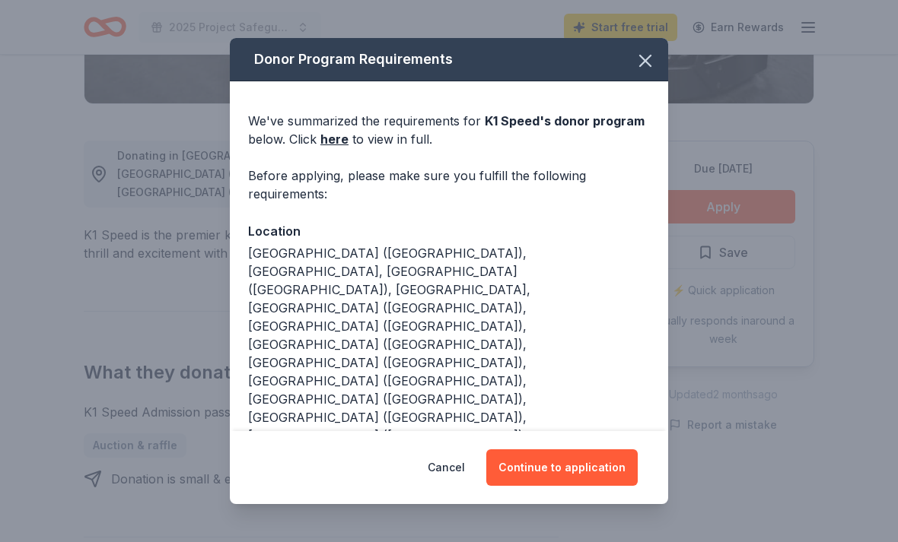
click at [602, 486] on button "Continue to application" at bounding box center [561, 468] width 151 height 37
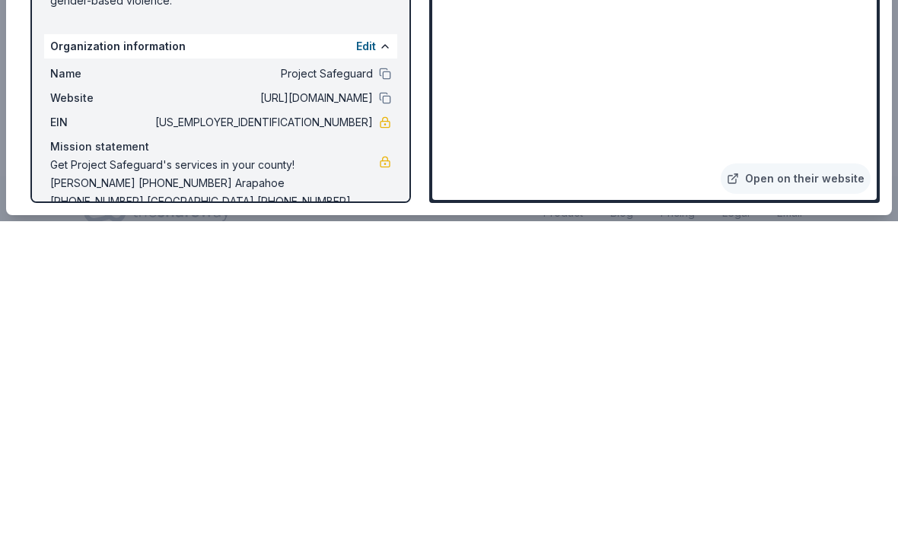
scroll to position [1722, 0]
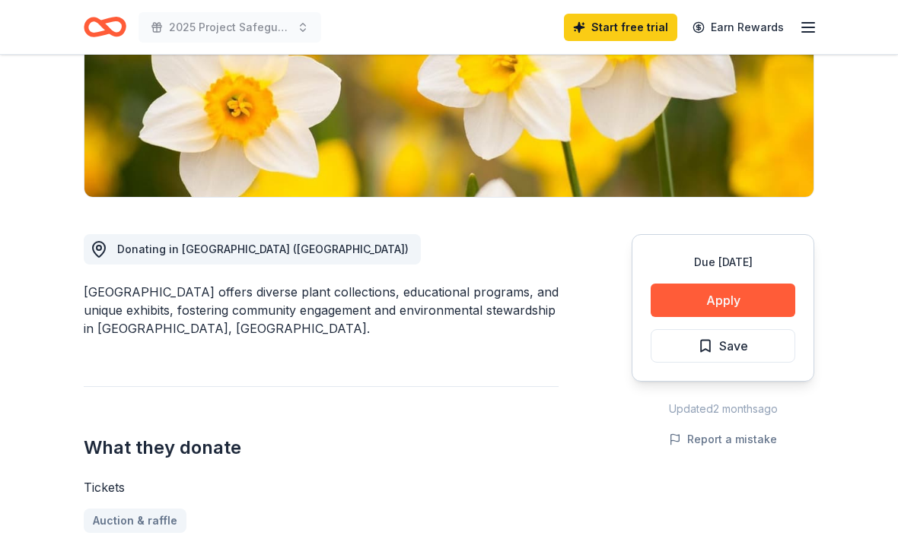
scroll to position [326, 0]
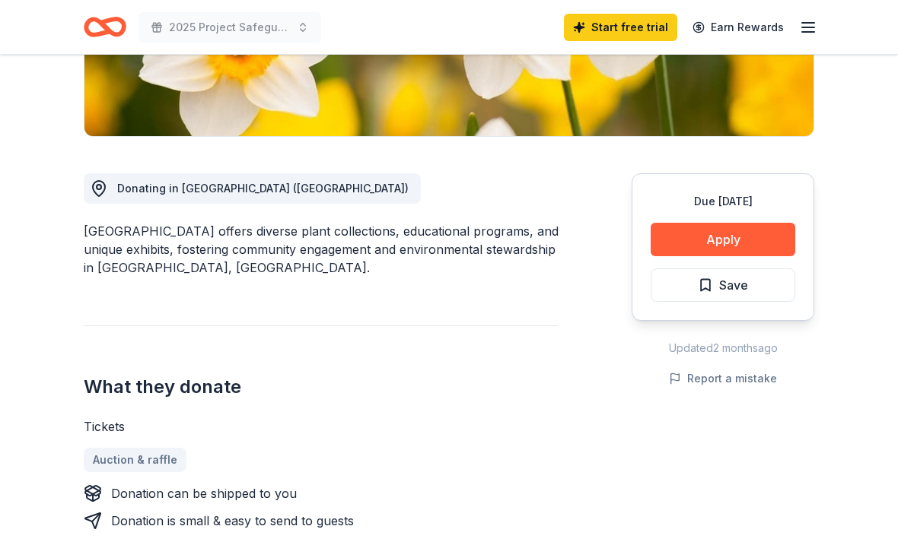
click at [764, 237] on button "Apply" at bounding box center [722, 239] width 145 height 33
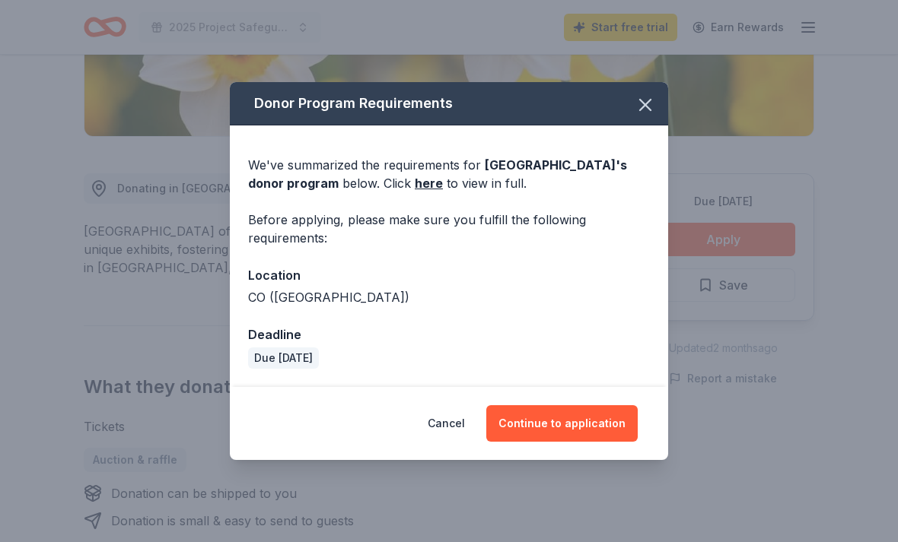
click at [602, 442] on button "Continue to application" at bounding box center [561, 423] width 151 height 37
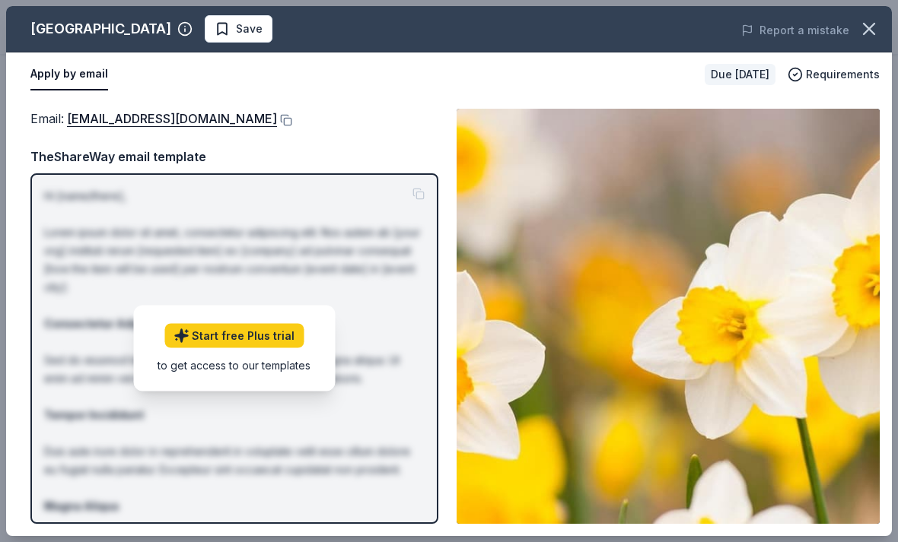
click at [94, 349] on p "Hi [name/there], Lorem ipsum dolor sit amet, consectetur adipiscing elit. Nos a…" at bounding box center [234, 424] width 380 height 475
click at [211, 348] on link "Start free Plus trial" at bounding box center [233, 336] width 139 height 24
click at [137, 118] on link "request4donations@botanicgardens.org" at bounding box center [172, 119] width 210 height 20
click at [870, 32] on icon "button" at bounding box center [868, 28] width 21 height 21
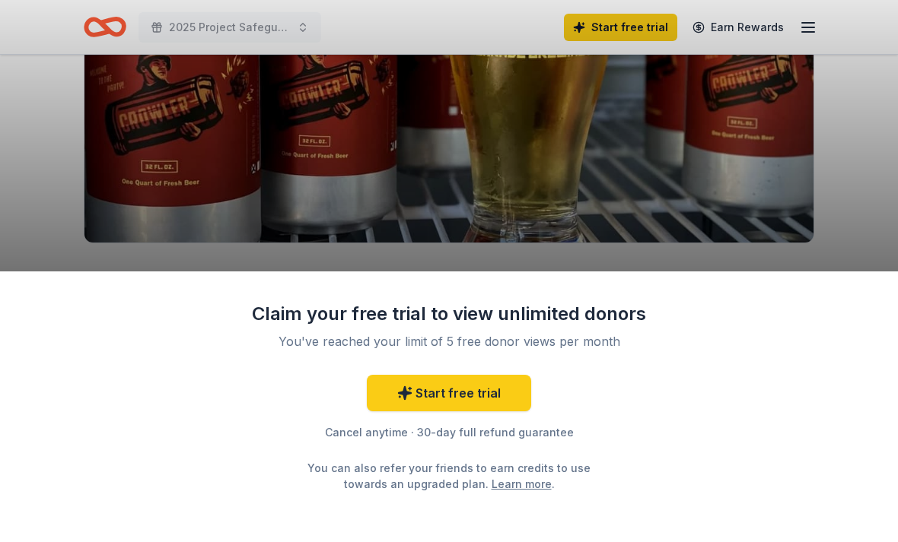
scroll to position [218, 0]
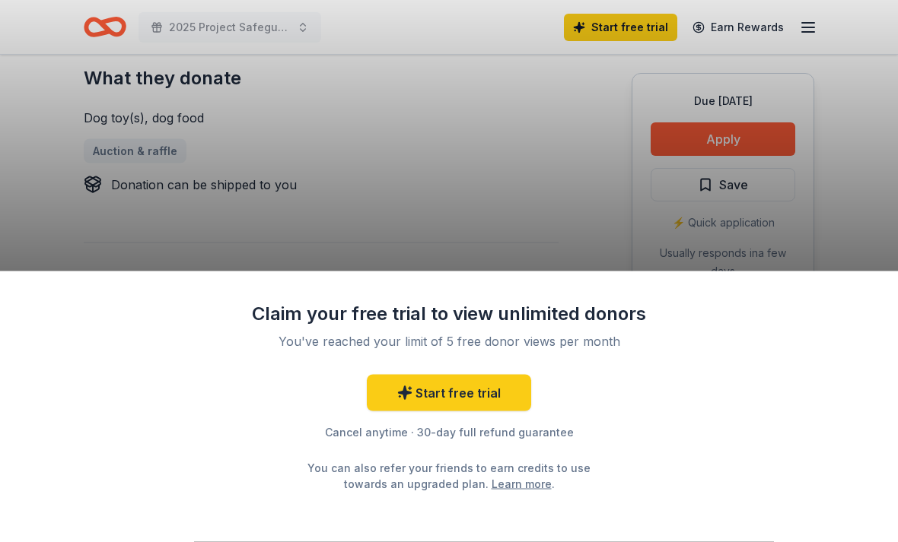
scroll to position [641, 0]
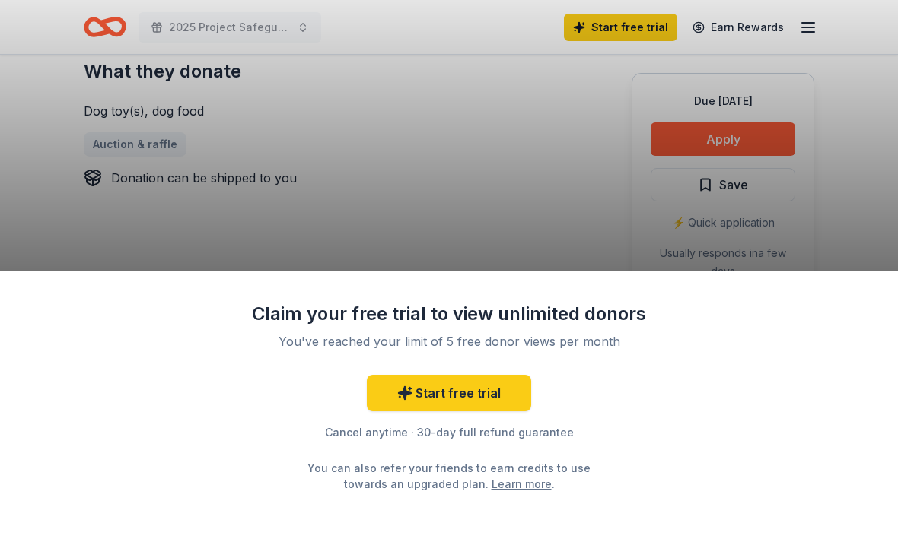
click at [774, 133] on div "Claim your free trial to view unlimited donors You've reached your limit of 5 f…" at bounding box center [449, 271] width 898 height 542
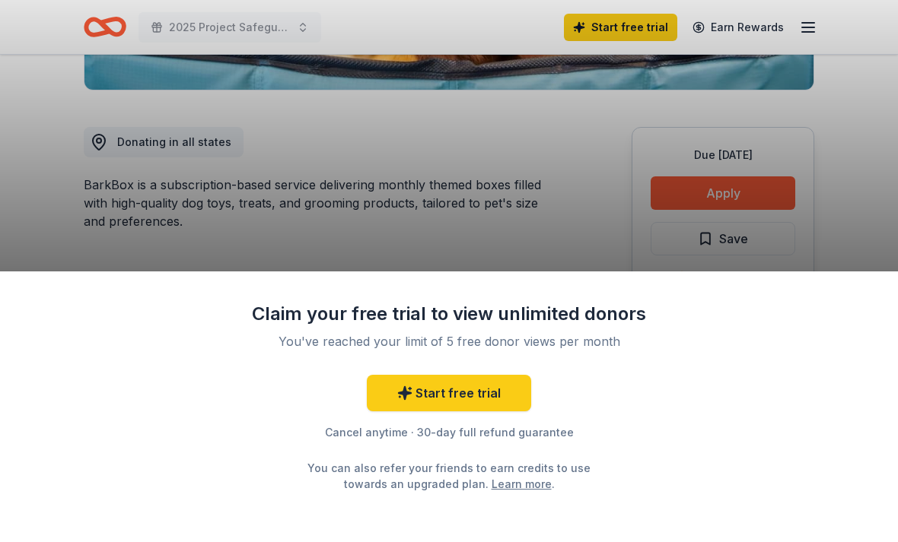
scroll to position [370, 0]
